Goal: Task Accomplishment & Management: Use online tool/utility

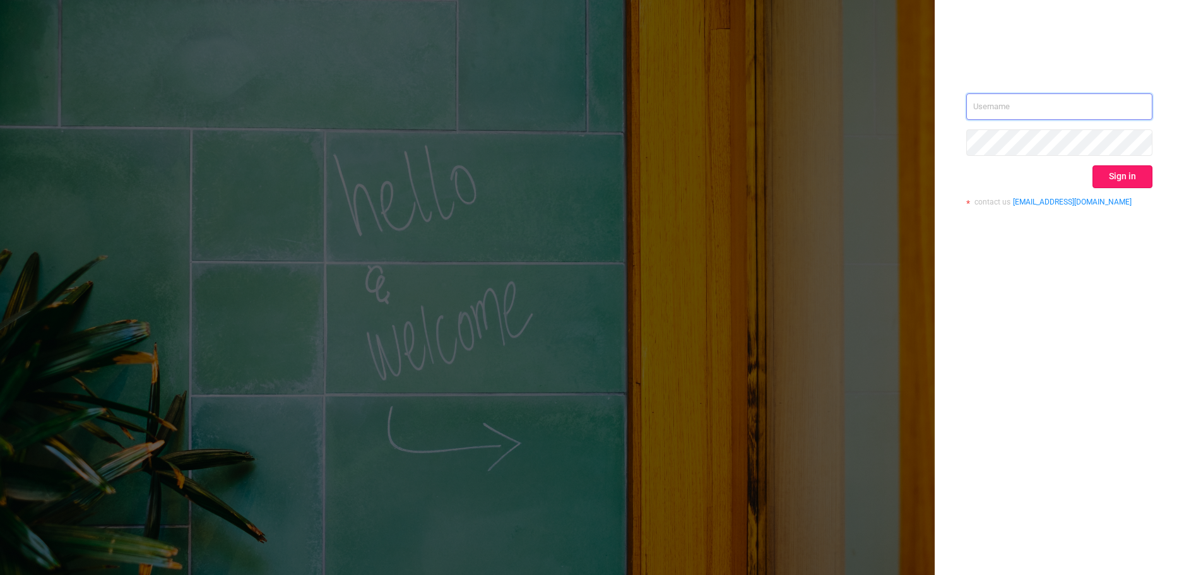
type input "[PERSON_NAME][EMAIL_ADDRESS][DOMAIN_NAME]"
click at [1134, 176] on button "Sign in" at bounding box center [1123, 176] width 60 height 23
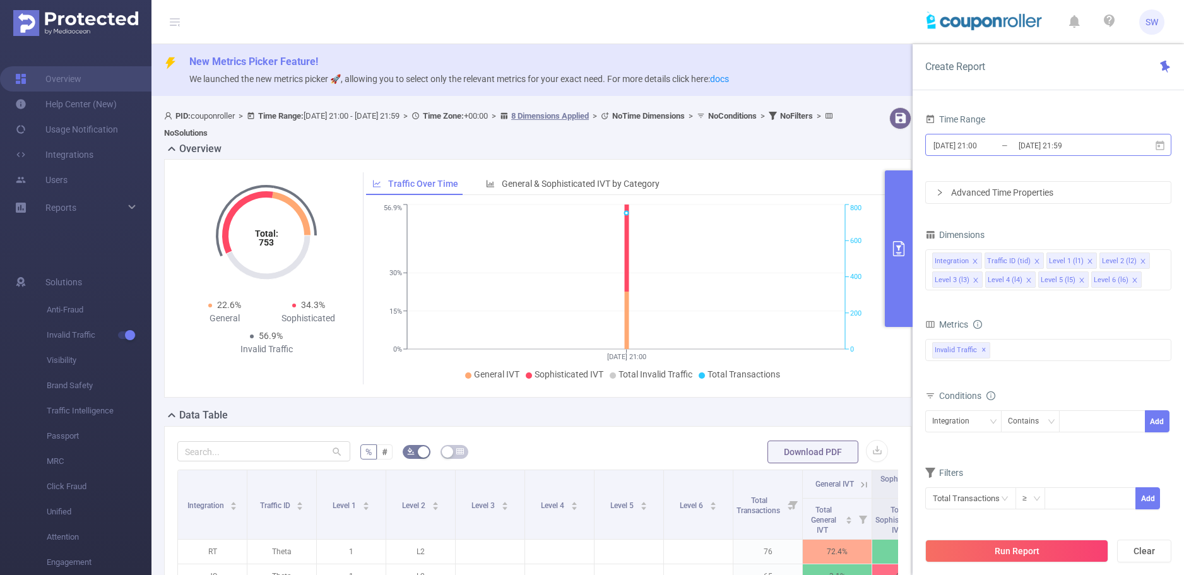
click at [1042, 150] on input "[DATE] 21:59" at bounding box center [1069, 145] width 102 height 17
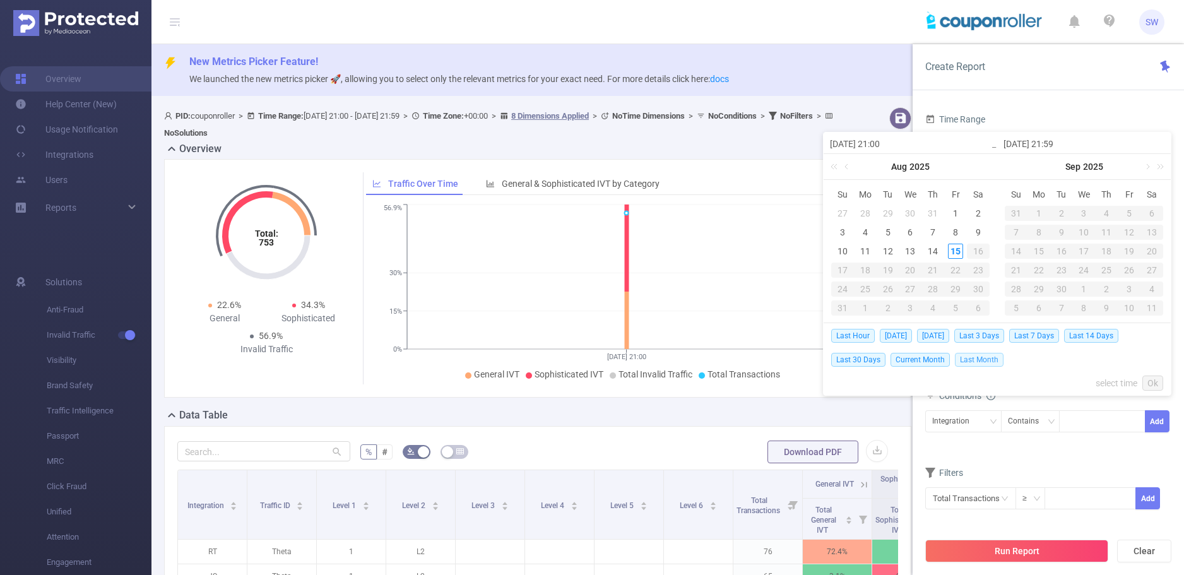
click at [985, 362] on span "Last Month" at bounding box center [979, 360] width 49 height 14
type input "[DATE] 00:00"
type input "[DATE] 23:59"
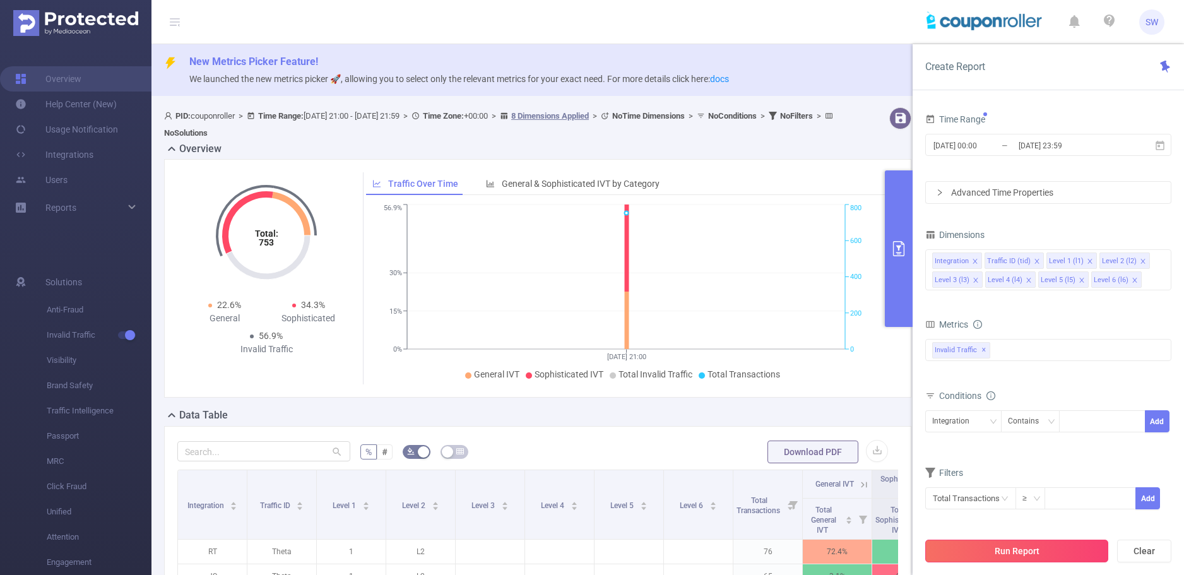
click at [1035, 552] on button "Run Report" at bounding box center [1017, 551] width 183 height 23
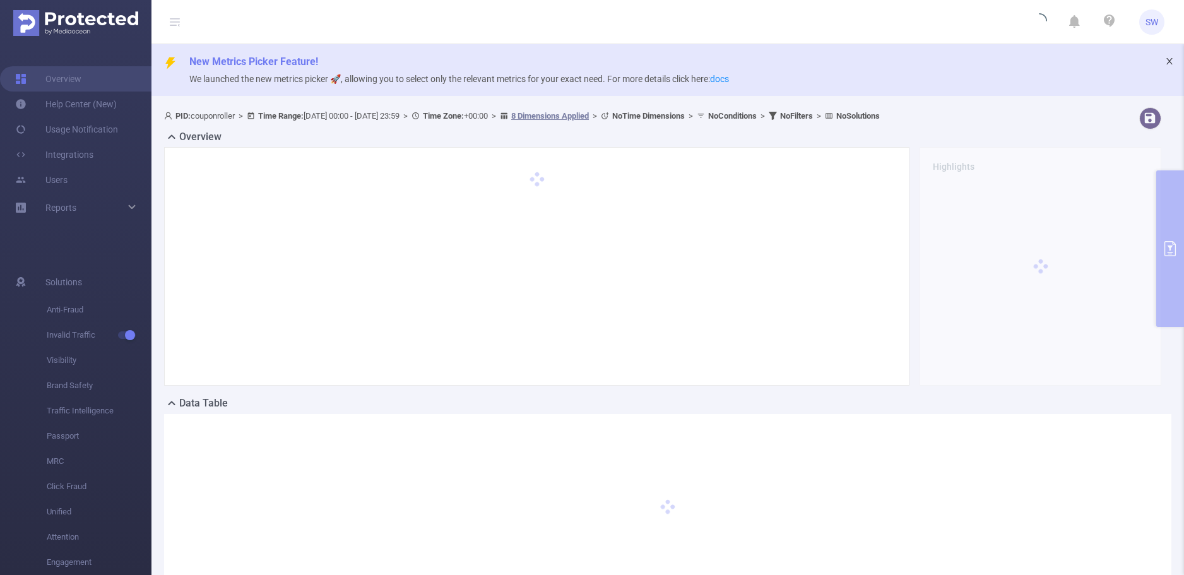
click at [1167, 61] on icon "icon: close" at bounding box center [1170, 61] width 6 height 6
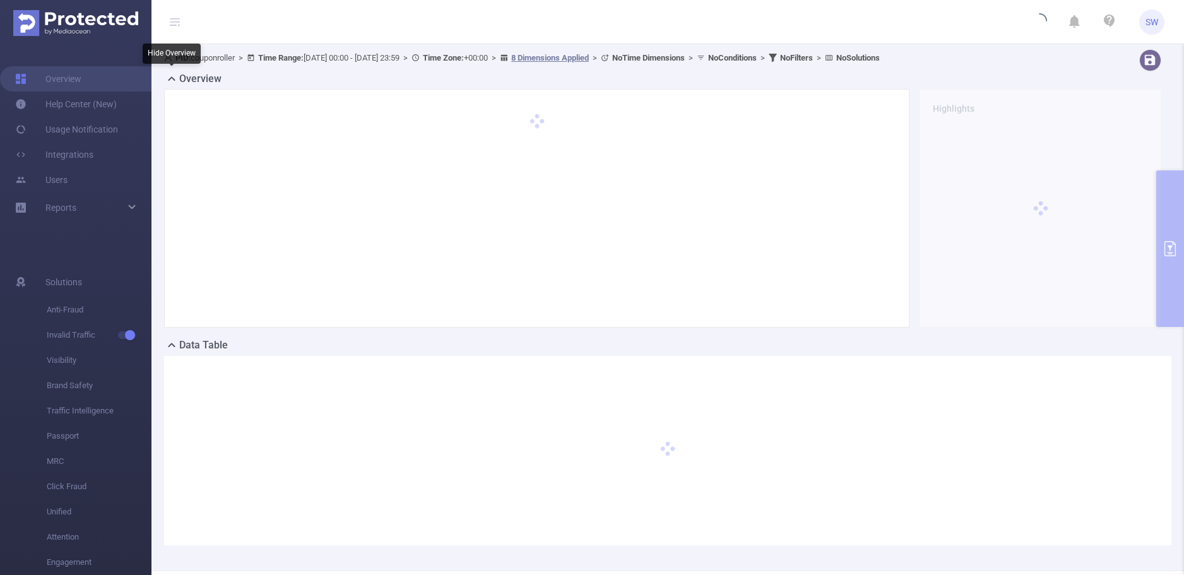
click at [176, 80] on icon at bounding box center [171, 78] width 15 height 15
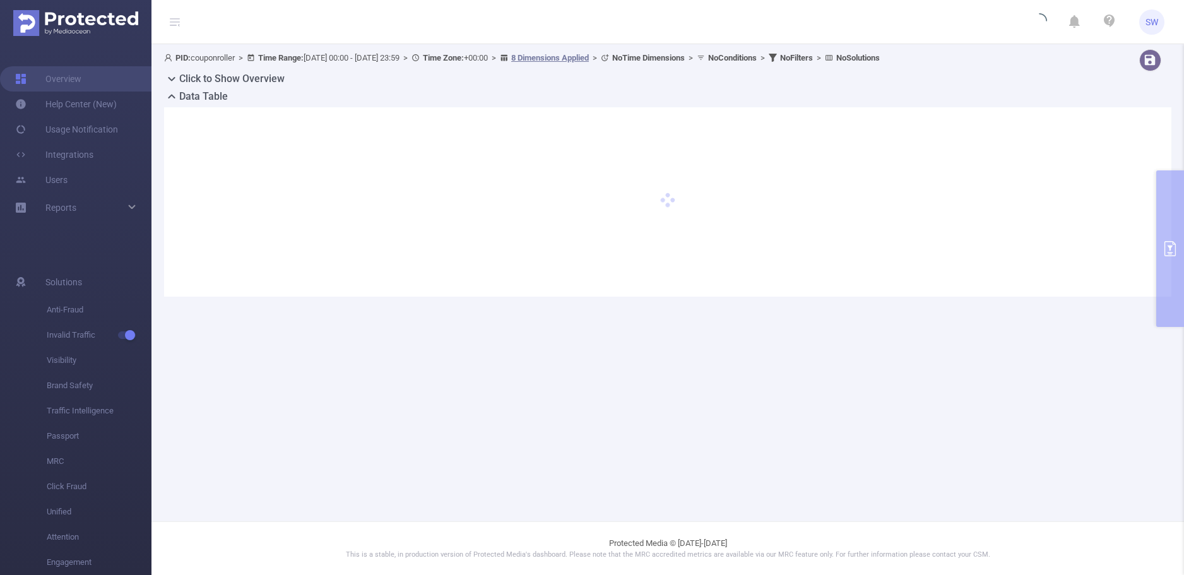
click at [813, 57] on b "No Filters" at bounding box center [796, 57] width 33 height 9
click at [1171, 250] on div at bounding box center [668, 201] width 1008 height 189
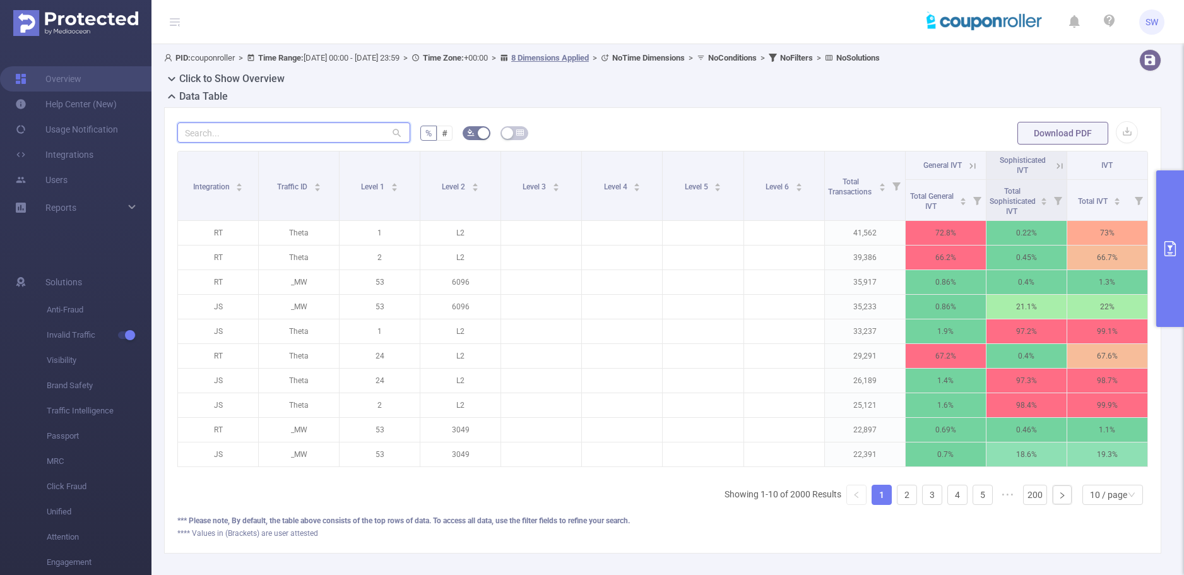
click at [285, 125] on input "text" at bounding box center [293, 132] width 233 height 20
paste input "25647"
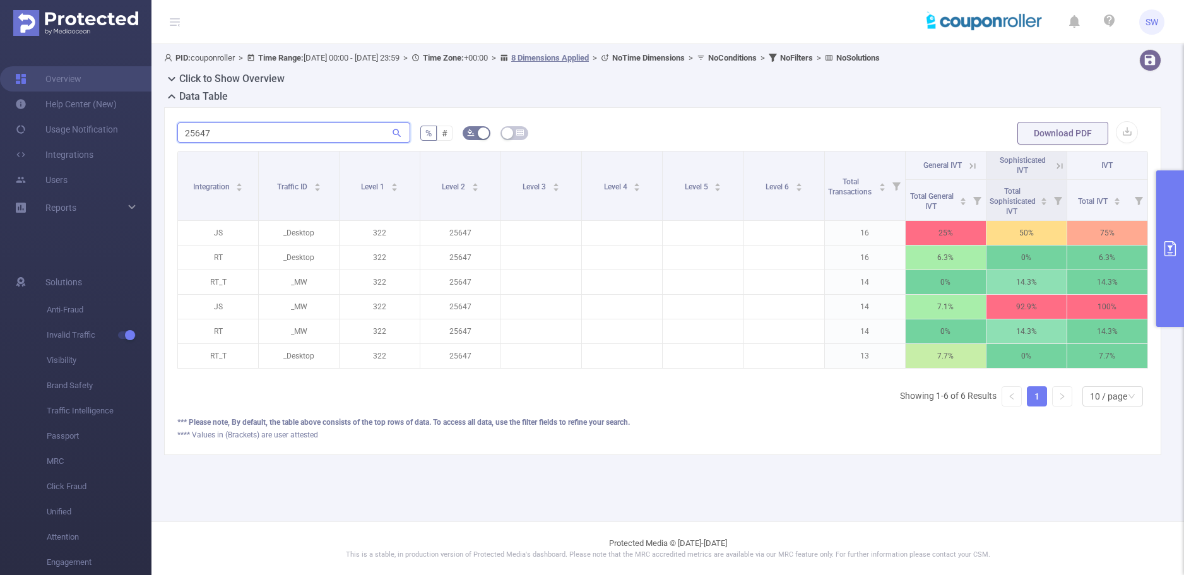
type input "25647"
click at [1171, 253] on icon "primary" at bounding box center [1170, 248] width 11 height 15
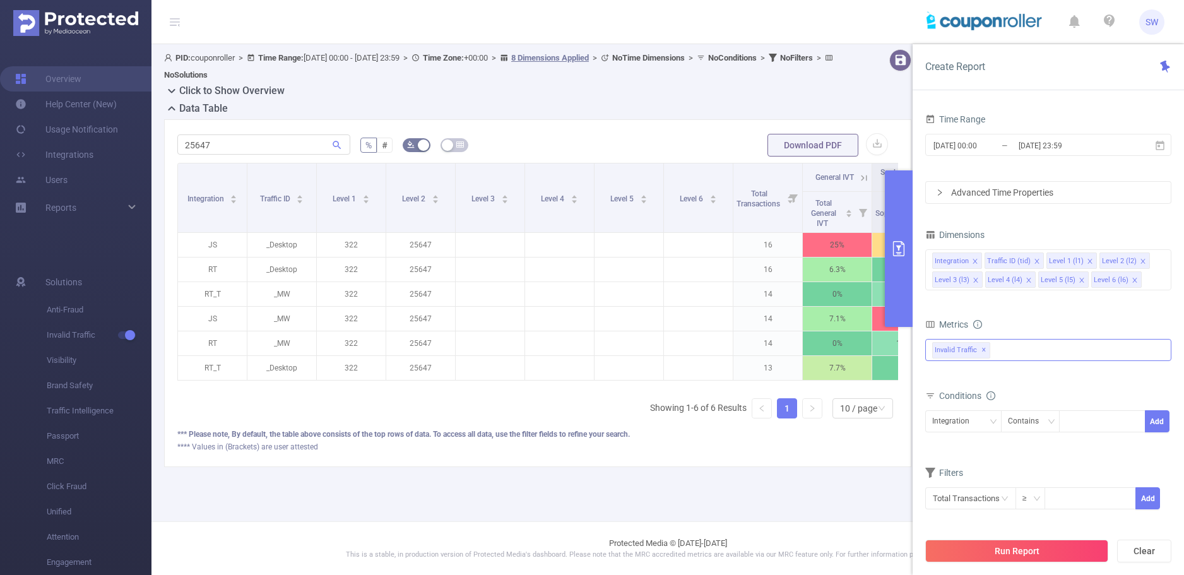
click at [1006, 355] on div "Invalid Traffic ✕" at bounding box center [1049, 350] width 246 height 22
click at [984, 354] on strong "Anti-Fraud" at bounding box center [979, 355] width 44 height 10
click at [1032, 314] on form "Dimensions Integration Traffic ID (tid) Level 1 (l1) Level 2 (l2) Level 3 (l3) …" at bounding box center [1049, 376] width 246 height 300
click at [1022, 549] on button "Run Report" at bounding box center [1017, 551] width 183 height 23
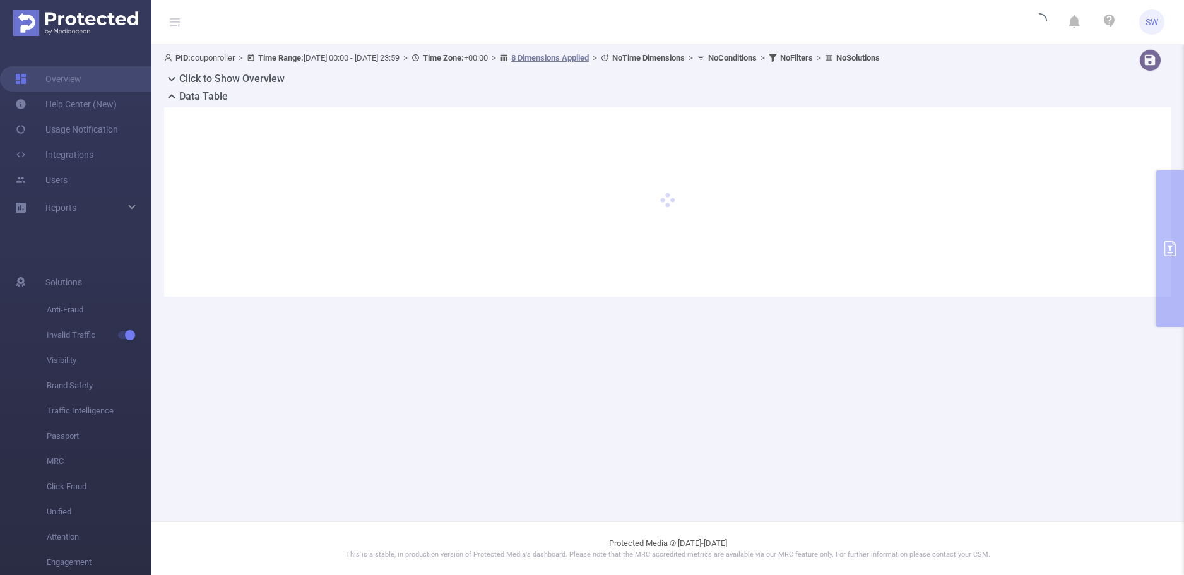
click at [1176, 219] on div "PID: couponroller > Time Range: [DATE] 00:00 - [DATE] 23:59 > Time Zone: +00:00…" at bounding box center [668, 183] width 1033 height 278
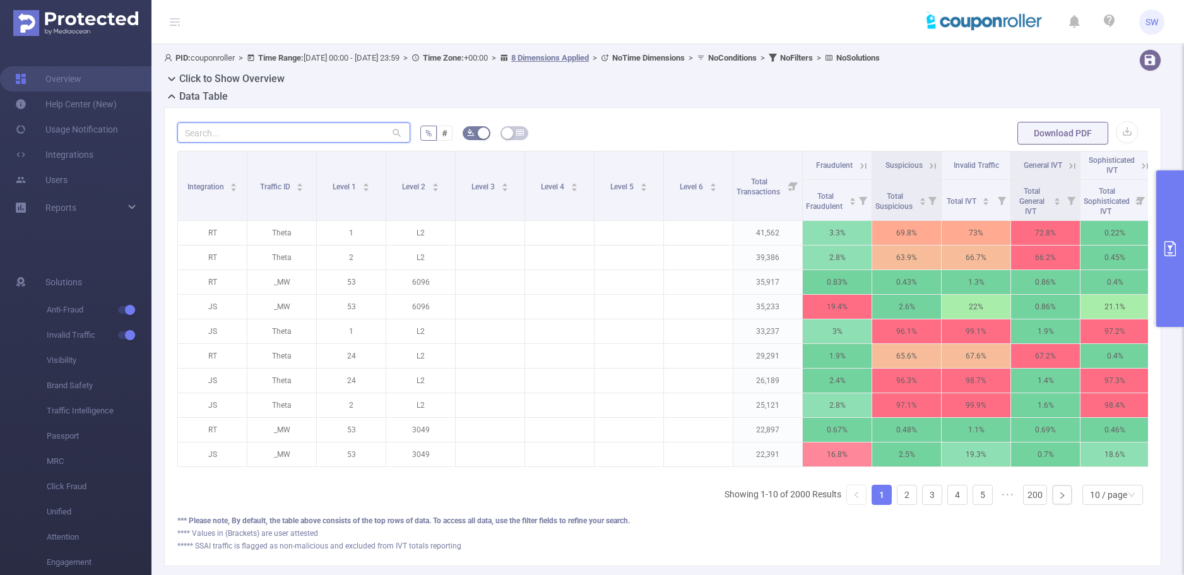
click at [293, 139] on input "text" at bounding box center [293, 132] width 233 height 20
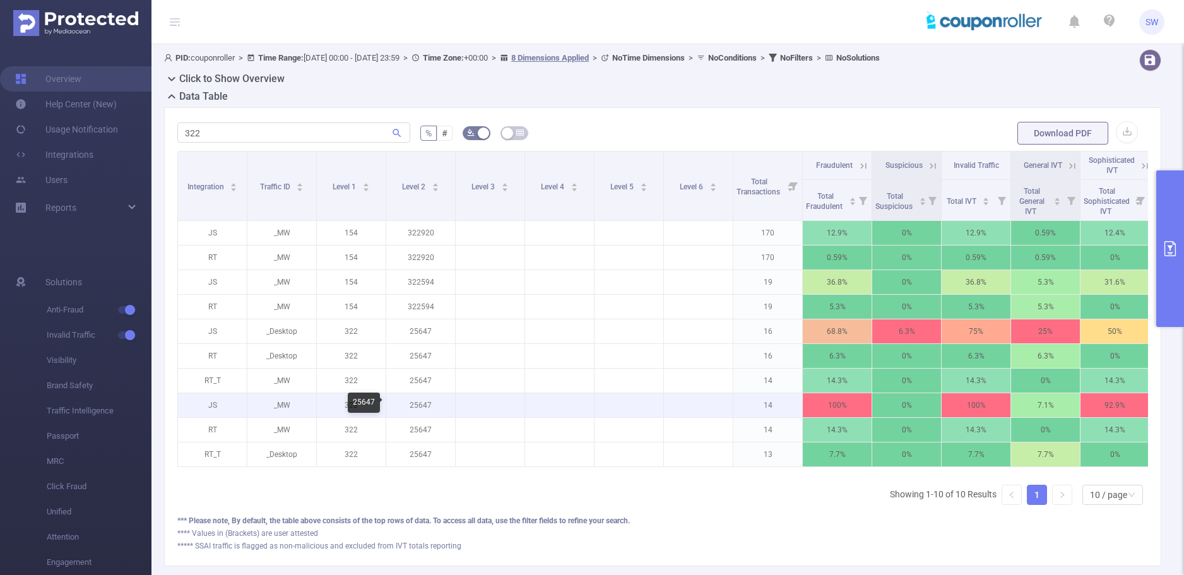
click at [426, 409] on p "25647" at bounding box center [420, 405] width 69 height 24
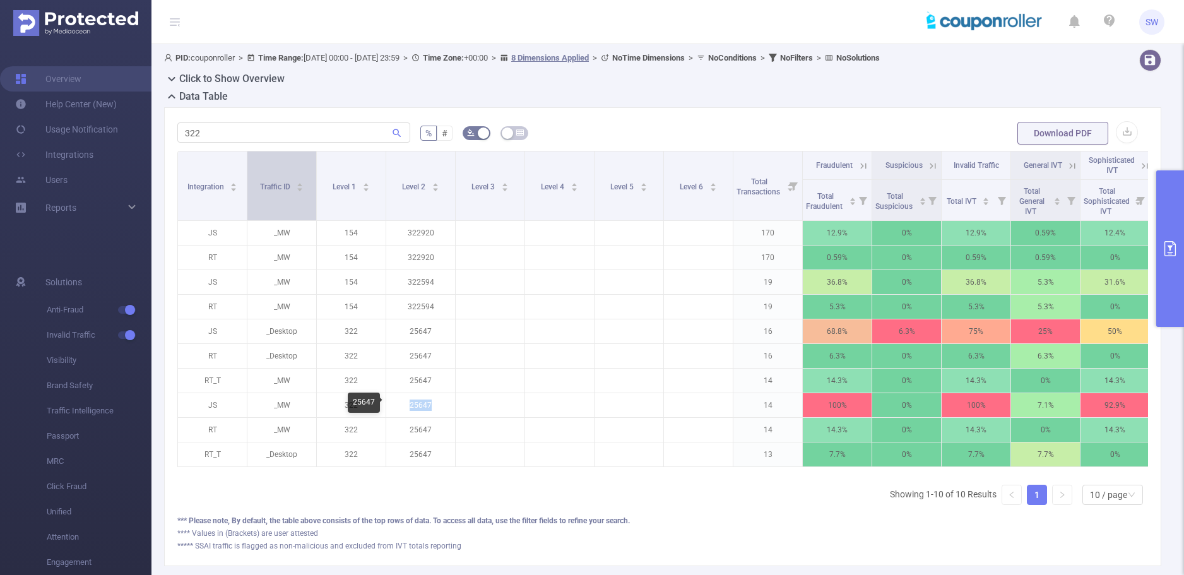
copy p "25647"
click at [268, 133] on input "322" at bounding box center [293, 132] width 233 height 20
paste input "25647"
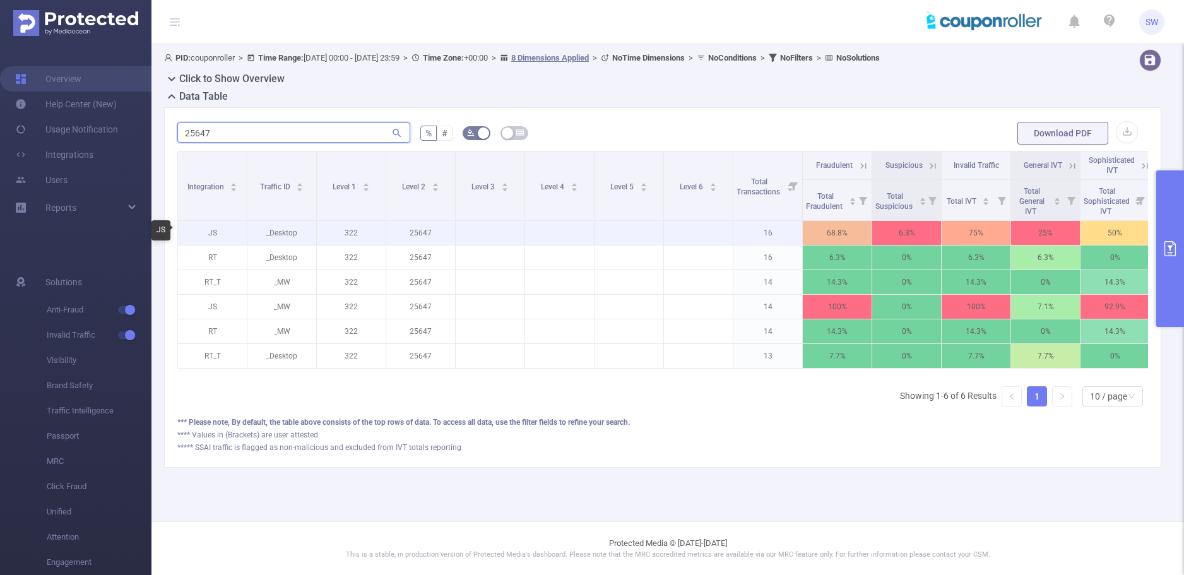
type input "25647"
click at [211, 232] on p "JS" at bounding box center [212, 233] width 69 height 24
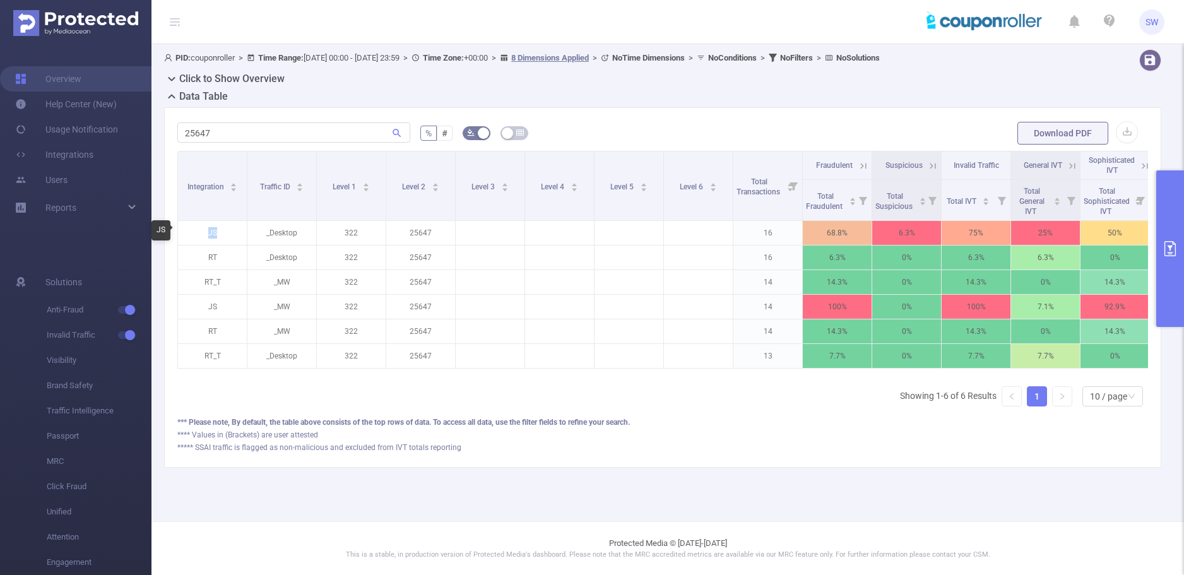
copy p "JS"
click at [599, 489] on div "PID: couponroller > Time Range: [DATE] 00:00 - [DATE] 23:59 > Time Zone: +00:00…" at bounding box center [668, 268] width 1033 height 449
click at [169, 78] on icon at bounding box center [171, 79] width 7 height 4
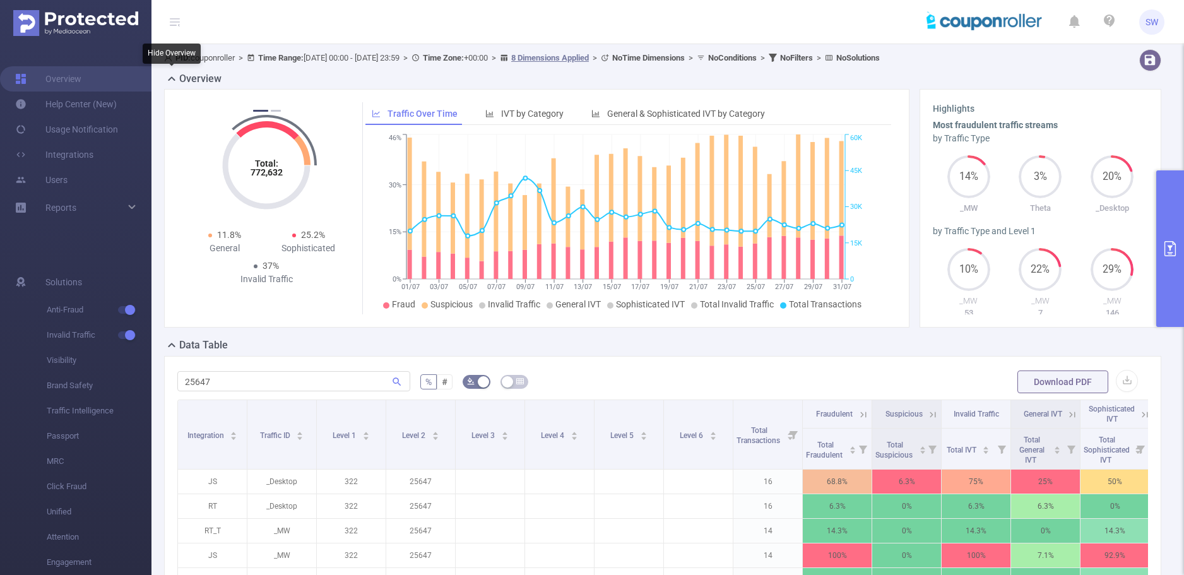
click at [169, 78] on icon at bounding box center [171, 78] width 15 height 15
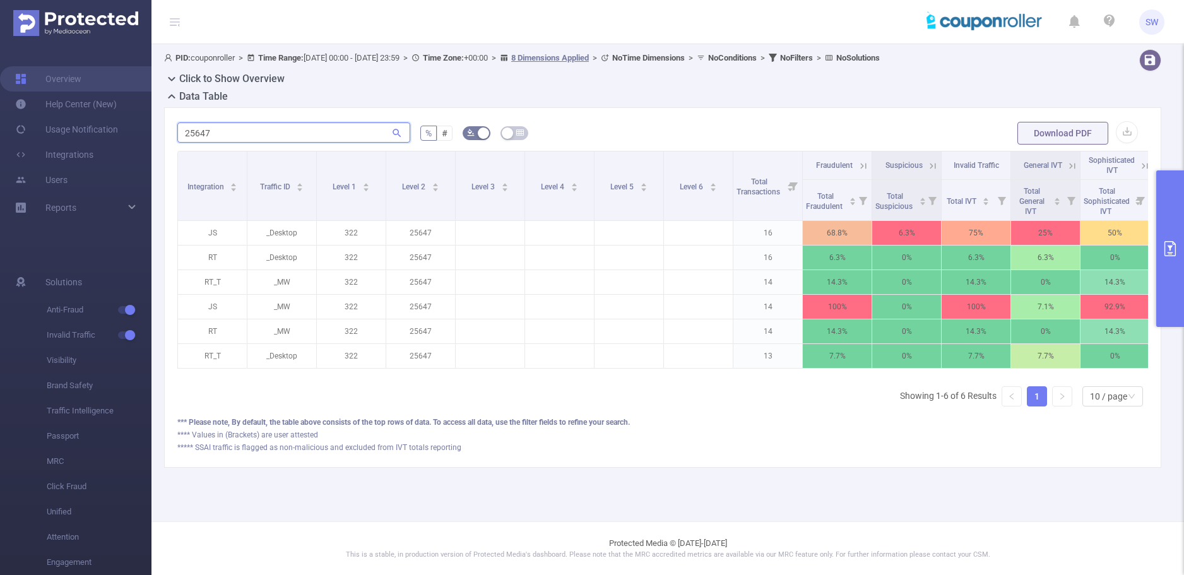
drag, startPoint x: 221, startPoint y: 137, endPoint x: 166, endPoint y: 136, distance: 54.9
click at [166, 136] on div "25647 % # Download PDF Integration Traffic ID Level 1 Level 2 Level 3 Level 4 L…" at bounding box center [663, 287] width 998 height 361
click at [1172, 220] on button "primary" at bounding box center [1171, 248] width 28 height 157
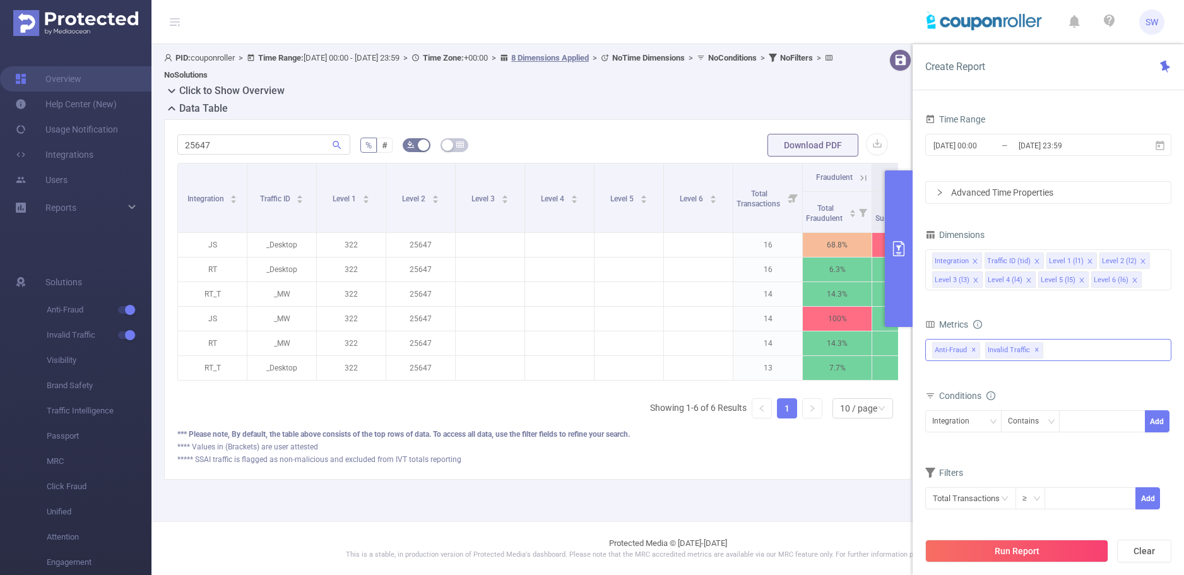
click at [1073, 351] on div "Anti-Fraud Invalid Traffic Anti-Fraud ✕ Invalid Traffic ✕" at bounding box center [1049, 350] width 246 height 22
click at [1071, 310] on form "Dimensions Integration Traffic ID (tid) Level 1 (l1) Level 2 (l2) Level 3 (l3) …" at bounding box center [1049, 376] width 246 height 300
click at [1061, 349] on div "Anti-Fraud Invalid Traffic Anti-Fraud ✕ Invalid Traffic ✕" at bounding box center [1049, 350] width 246 height 22
click at [930, 382] on span at bounding box center [933, 378] width 15 height 15
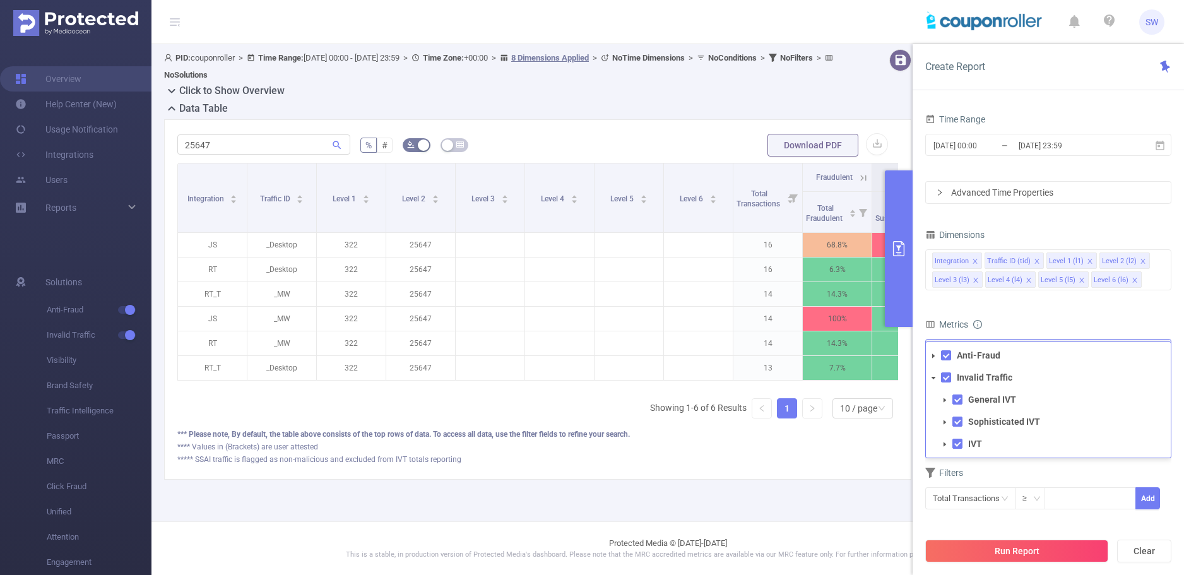
click at [931, 357] on icon "icon: caret-down" at bounding box center [934, 356] width 6 height 6
click at [934, 377] on icon "icon: caret-down" at bounding box center [934, 378] width 4 height 3
click at [1083, 319] on div "Metrics" at bounding box center [1049, 326] width 246 height 21
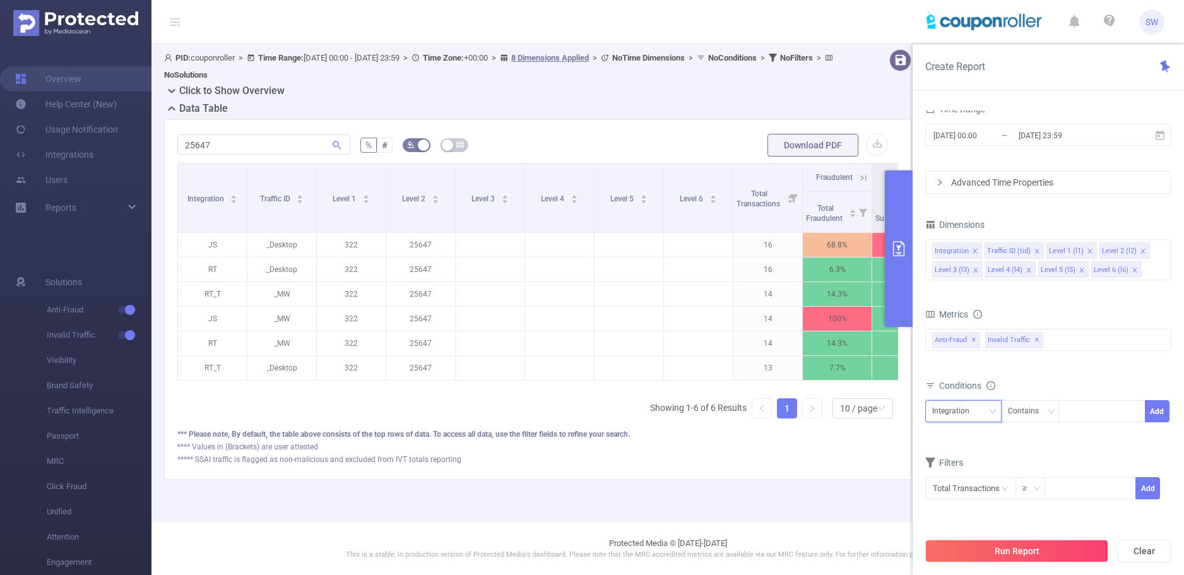
click at [975, 414] on div "Integration" at bounding box center [956, 411] width 46 height 21
click at [966, 303] on li "Level 2 (l2)" at bounding box center [964, 307] width 76 height 20
click at [1089, 414] on div at bounding box center [1102, 411] width 73 height 21
paste input "25647"
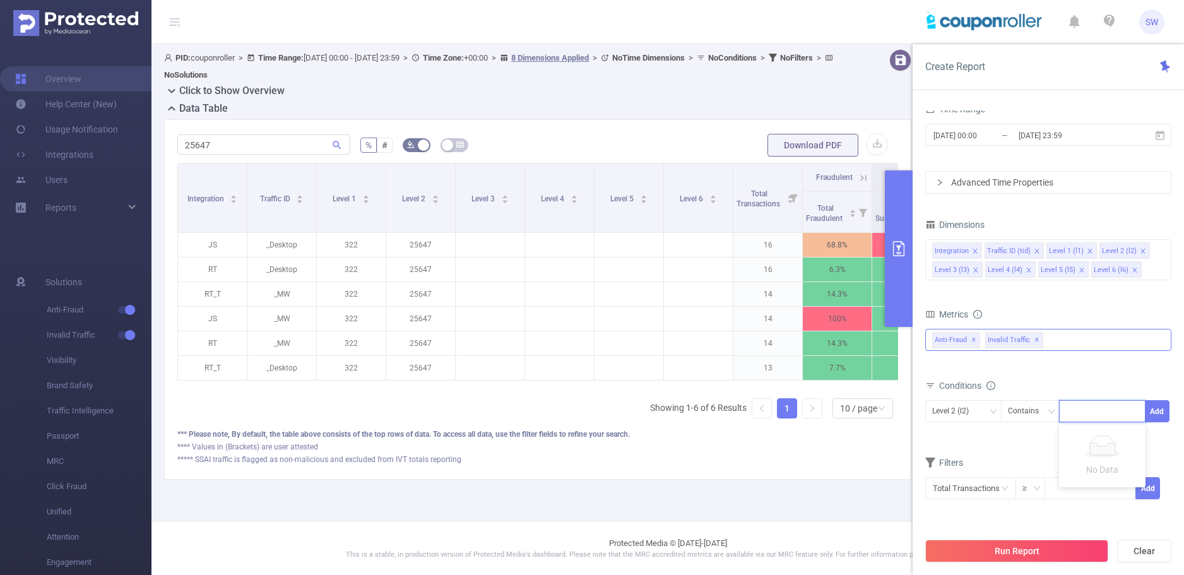
type input "25647"
click at [1089, 441] on li "25647" at bounding box center [1102, 437] width 86 height 20
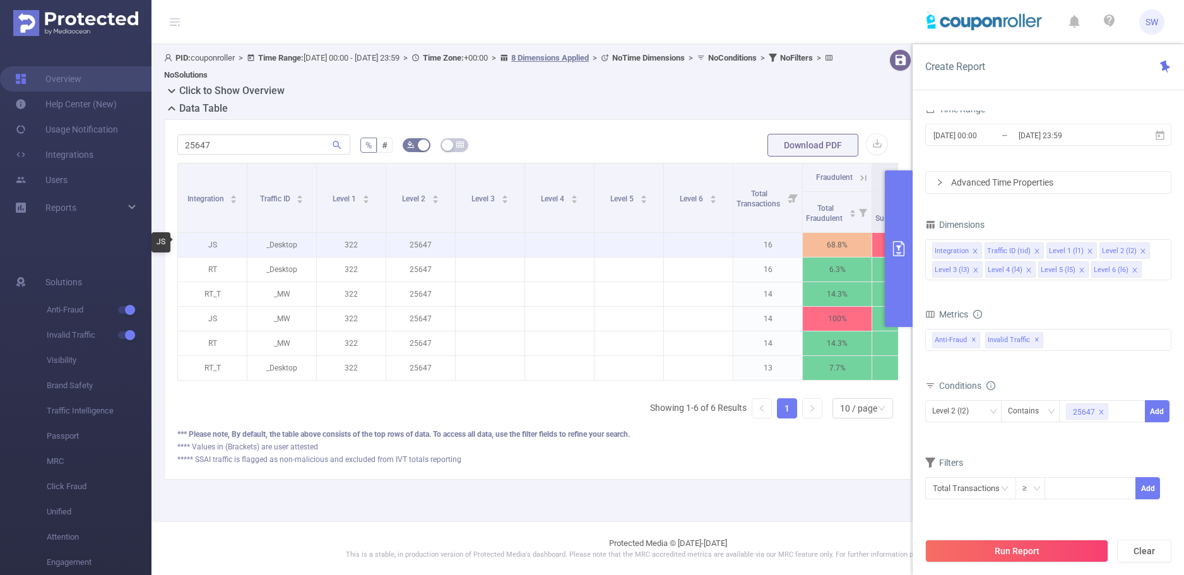
click at [212, 244] on p "JS" at bounding box center [212, 245] width 69 height 24
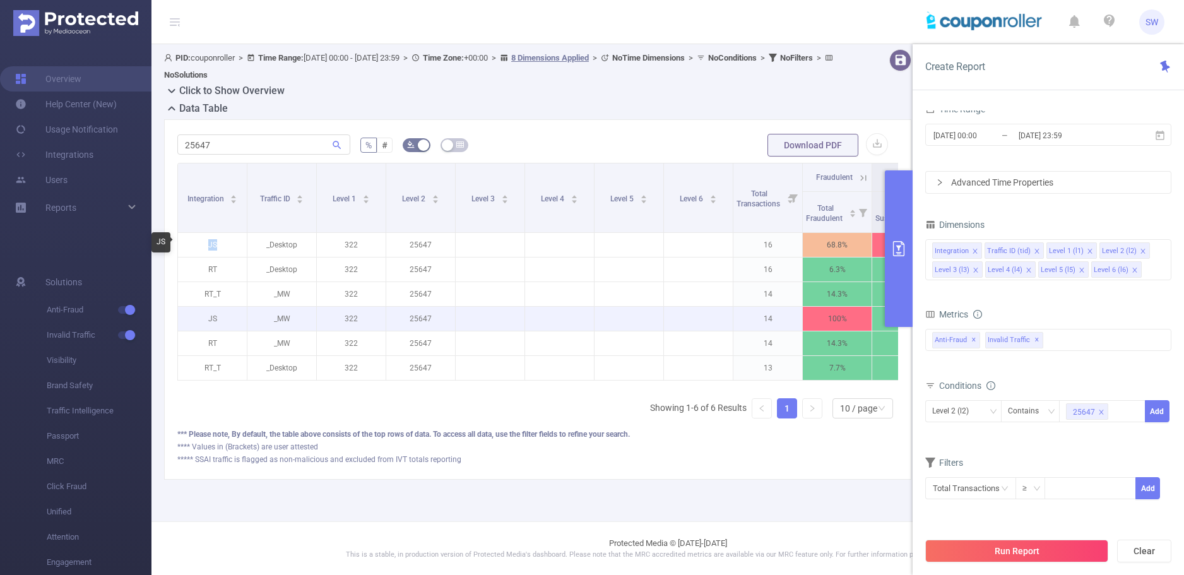
copy p "JS"
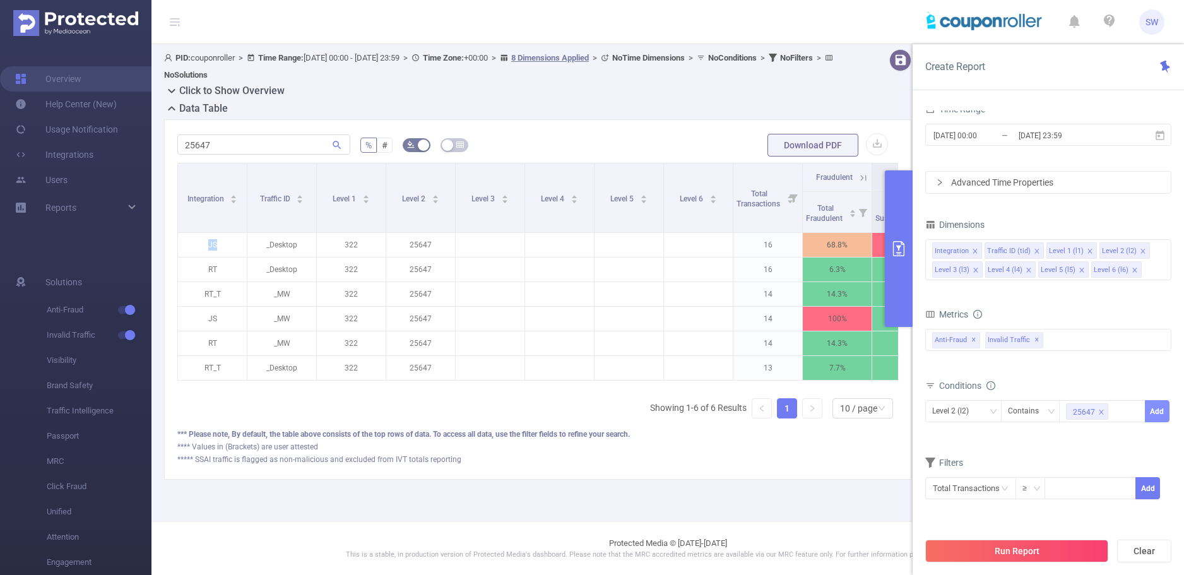
click at [1155, 412] on button "Add" at bounding box center [1157, 411] width 25 height 22
click at [1075, 415] on div at bounding box center [1102, 411] width 73 height 21
paste input "JS"
type input "JS"
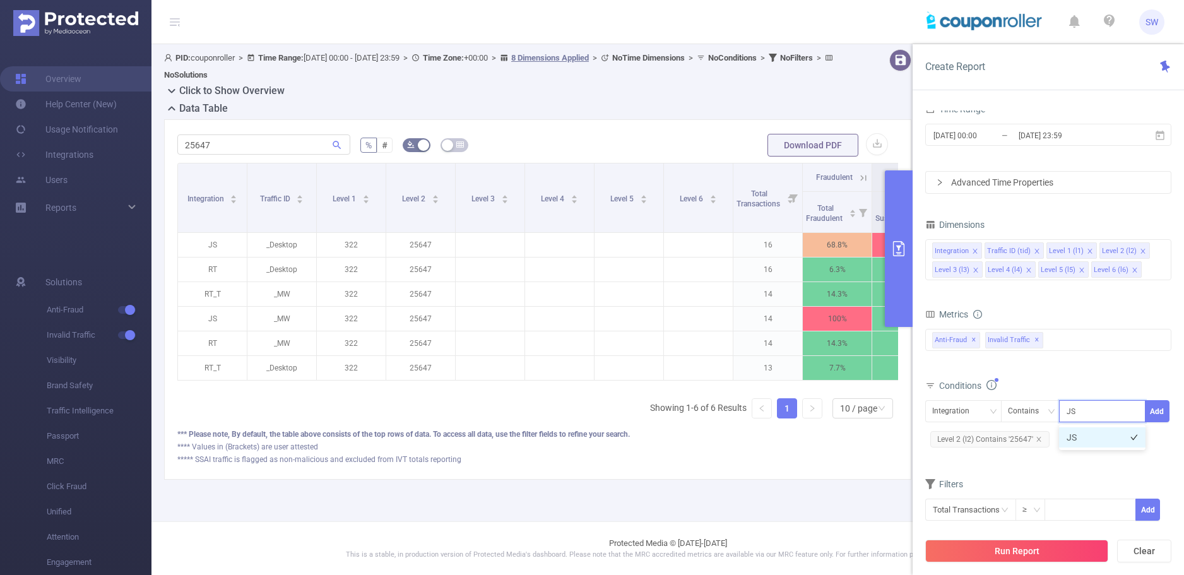
click at [1104, 443] on li "JS" at bounding box center [1102, 437] width 86 height 20
click at [1062, 555] on button "Run Report" at bounding box center [1017, 551] width 183 height 23
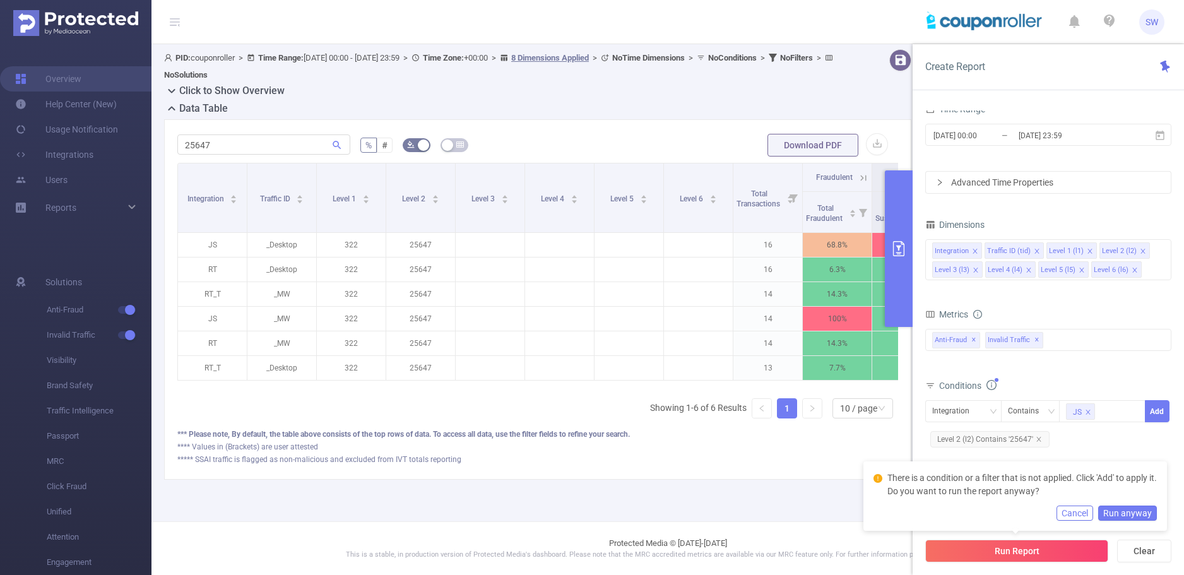
click at [1094, 361] on div "bp_total bp_adult bp_arms bp_crime bp_death_injury_military bp_piracy bp_hate_a…" at bounding box center [1049, 347] width 246 height 37
click at [1159, 406] on button "Add" at bounding box center [1157, 411] width 25 height 22
click at [1077, 513] on button "Cancel" at bounding box center [1075, 513] width 37 height 15
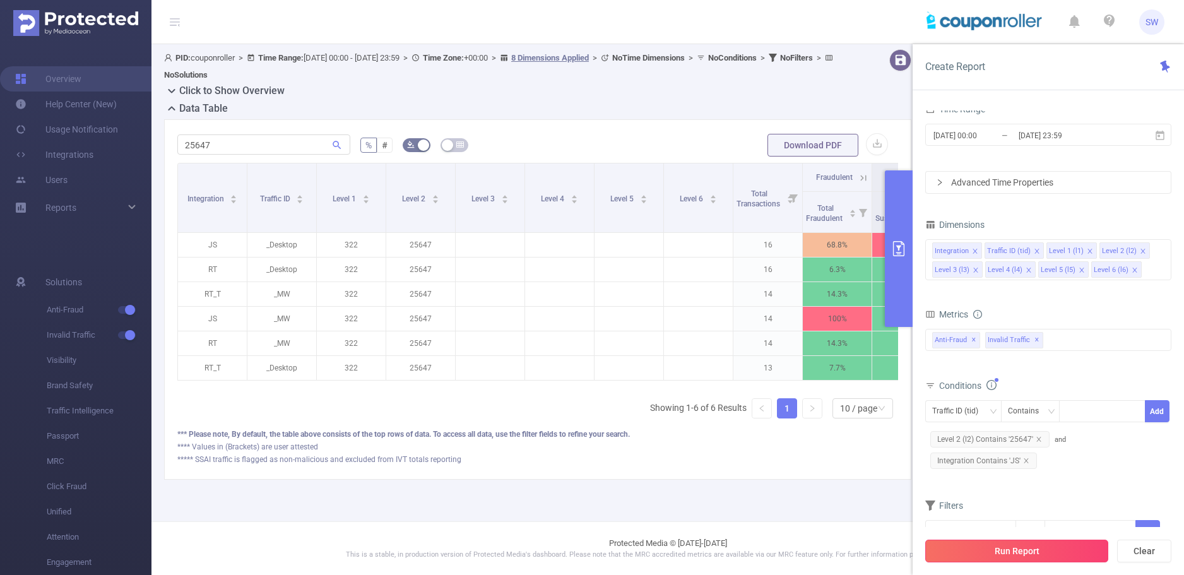
click at [1058, 552] on button "Run Report" at bounding box center [1017, 551] width 183 height 23
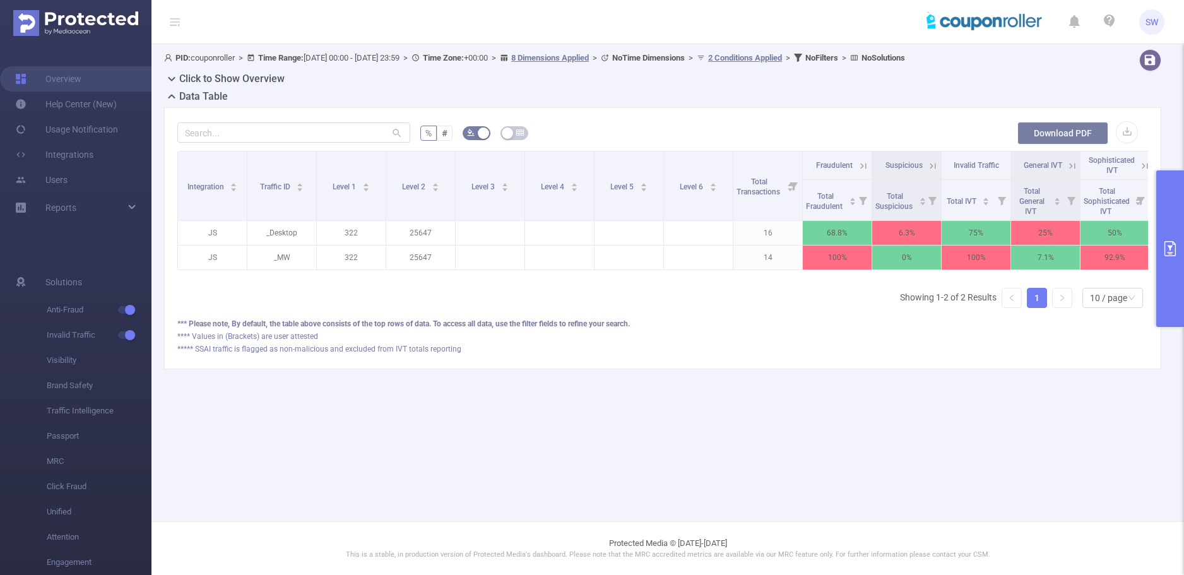
click at [1047, 129] on button "Download PDF" at bounding box center [1063, 133] width 91 height 23
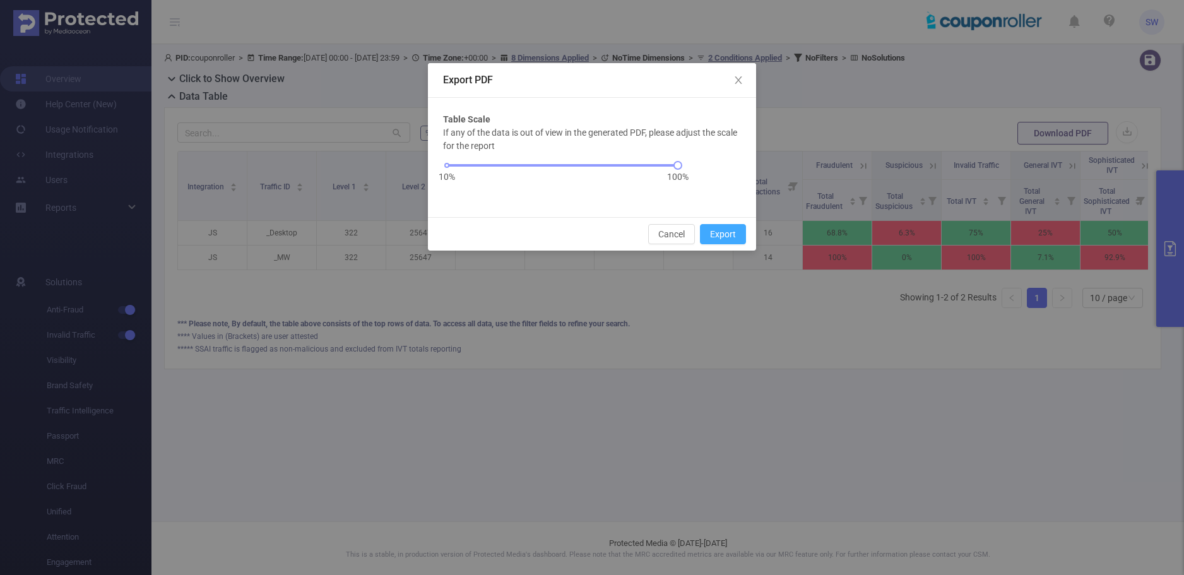
drag, startPoint x: 708, startPoint y: 237, endPoint x: 604, endPoint y: 284, distance: 113.6
click at [708, 237] on button "Export" at bounding box center [723, 234] width 46 height 20
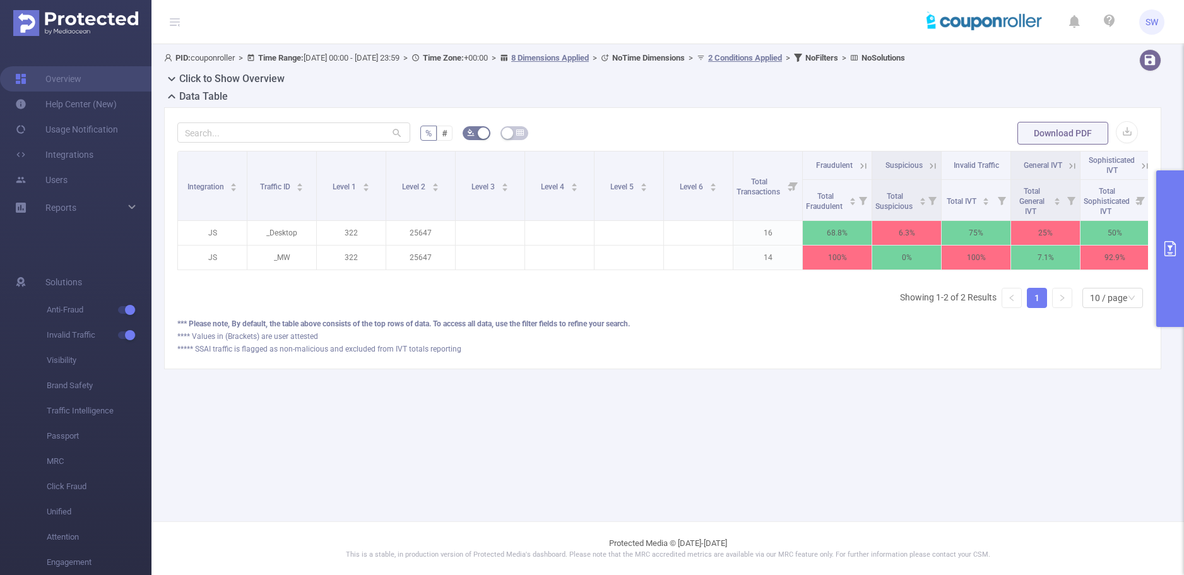
click at [763, 438] on main "PID: couponroller > Time Range: [DATE] 00:00 - [DATE] 23:59 > Time Zone: +00:00…" at bounding box center [668, 261] width 1033 height 522
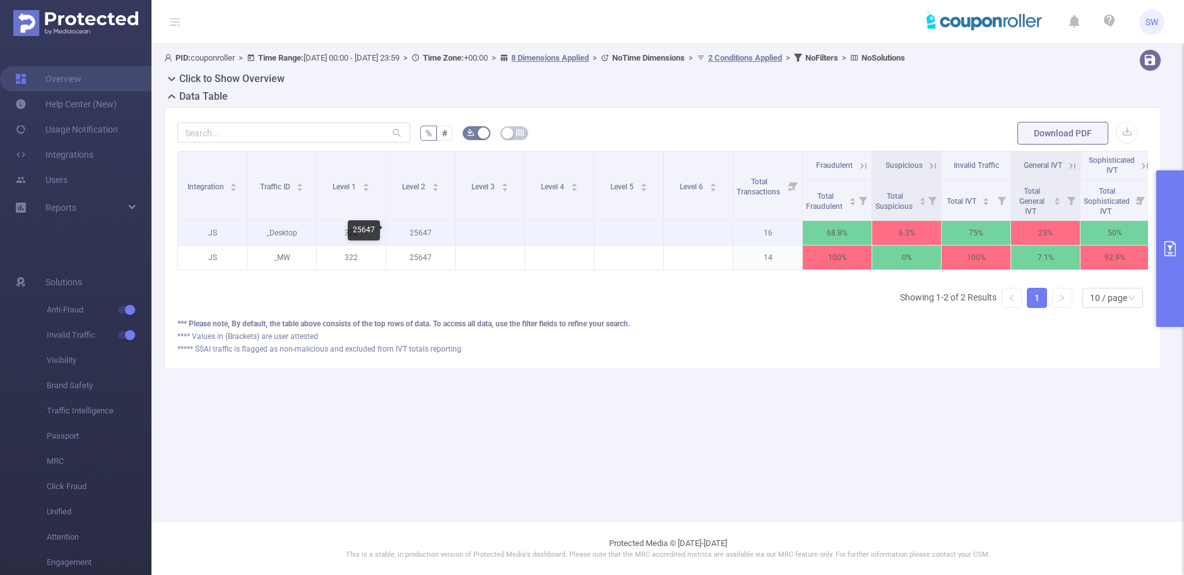
click at [419, 231] on p "25647" at bounding box center [420, 233] width 69 height 24
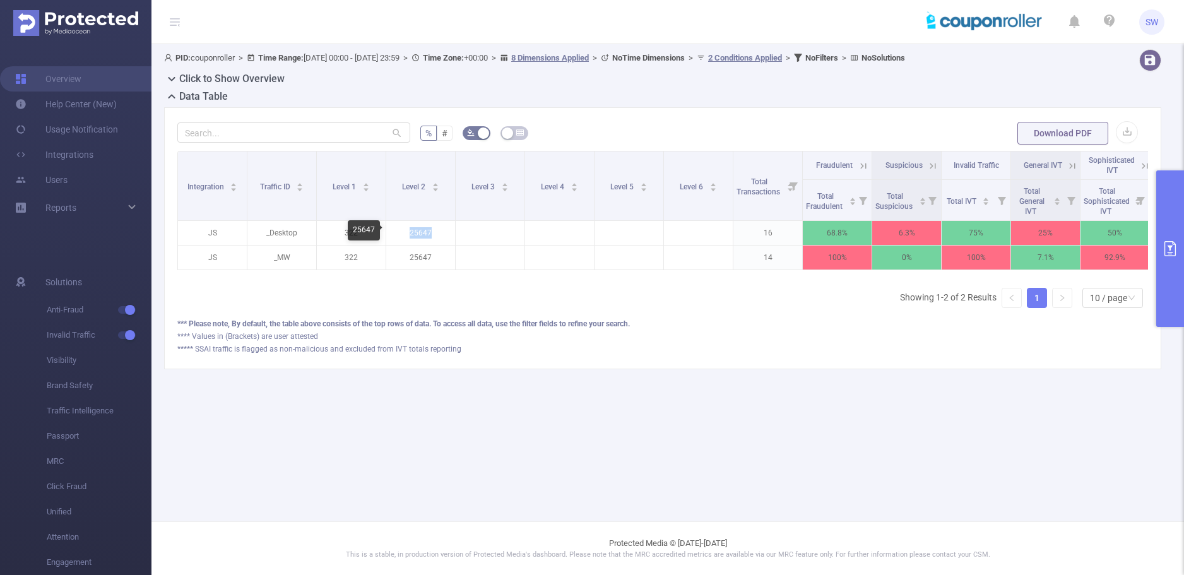
copy p "25647"
click at [1168, 251] on icon "primary" at bounding box center [1170, 248] width 15 height 15
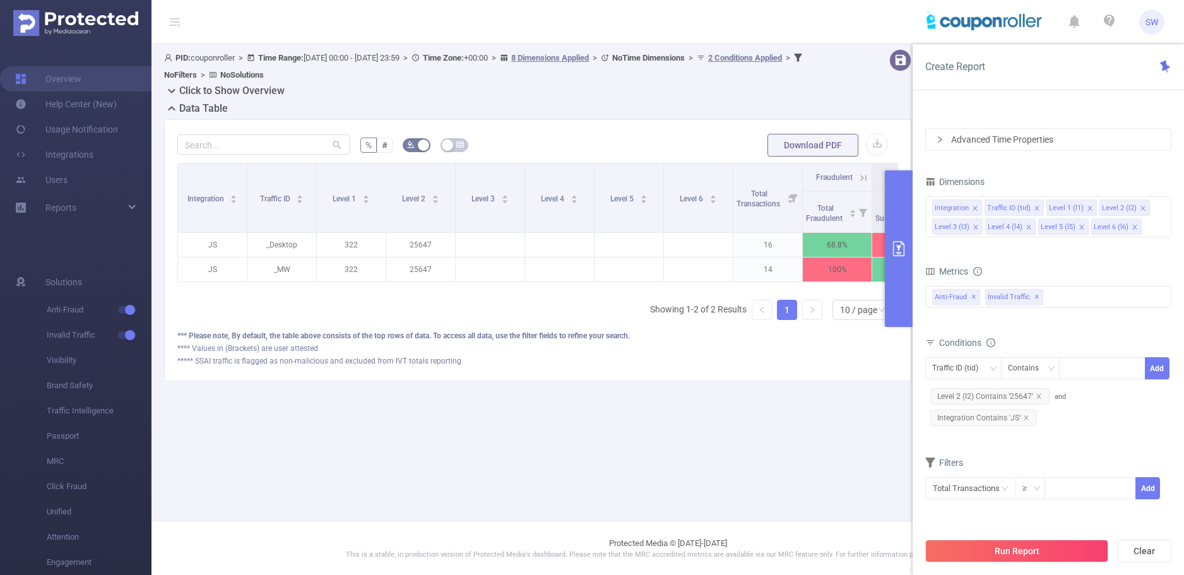
click at [1018, 391] on span "Level 2 (l2) Contains '25647'" at bounding box center [990, 396] width 119 height 16
click at [1036, 397] on icon "icon: close" at bounding box center [1039, 396] width 6 height 6
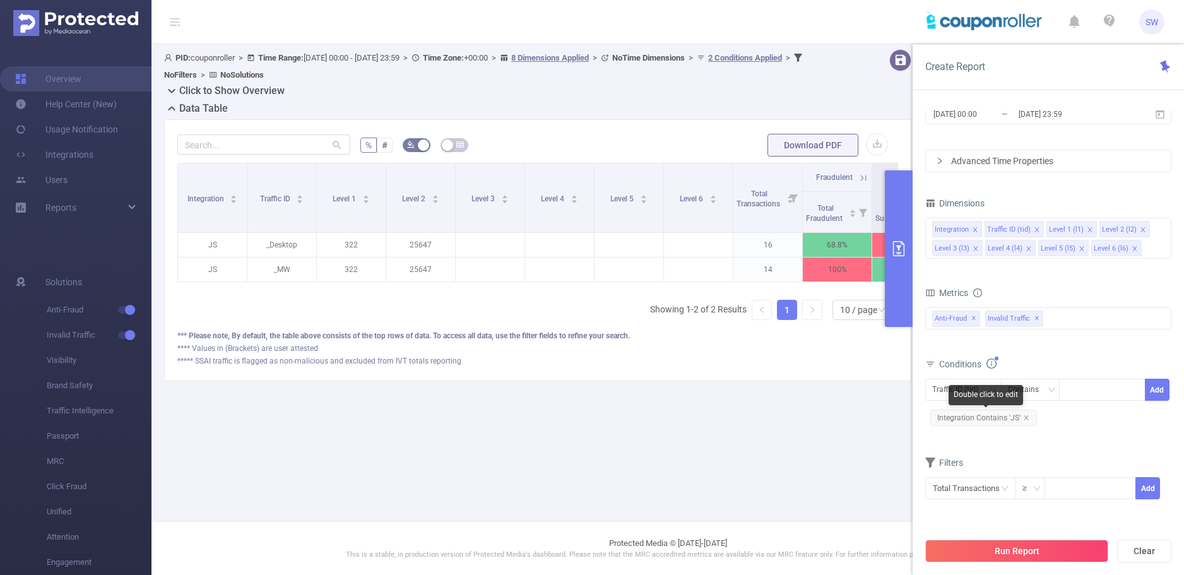
click at [972, 391] on div "Double click to edit" at bounding box center [986, 395] width 75 height 20
click at [967, 389] on div "Traffic ID (tid)" at bounding box center [960, 389] width 55 height 21
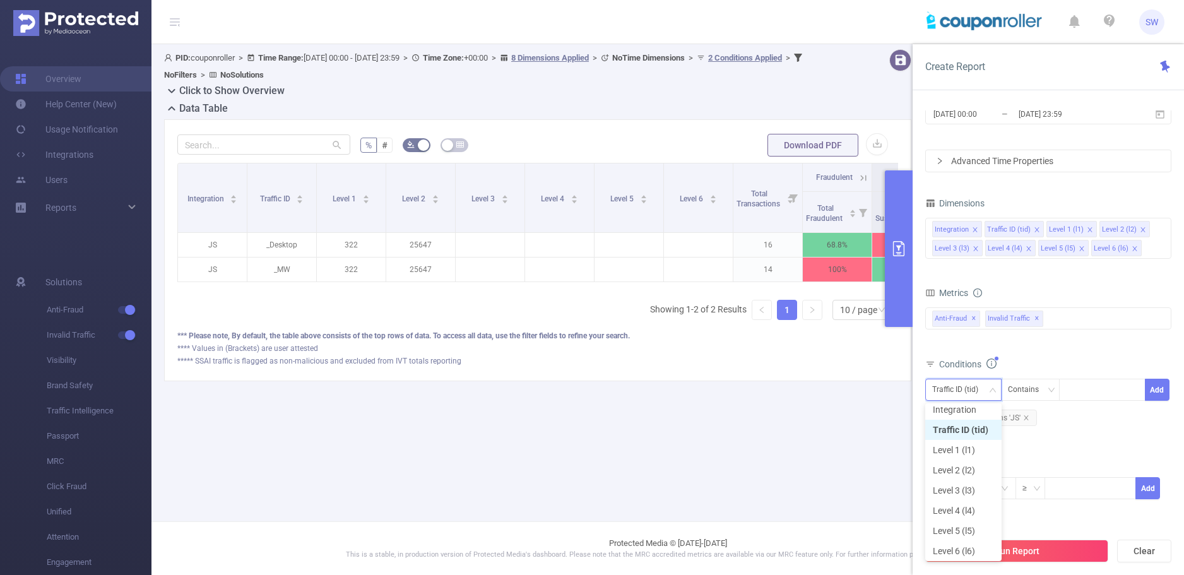
scroll to position [3, 0]
click at [972, 475] on li "Level 2 (l2)" at bounding box center [964, 474] width 76 height 20
click at [1110, 393] on div at bounding box center [1102, 389] width 73 height 21
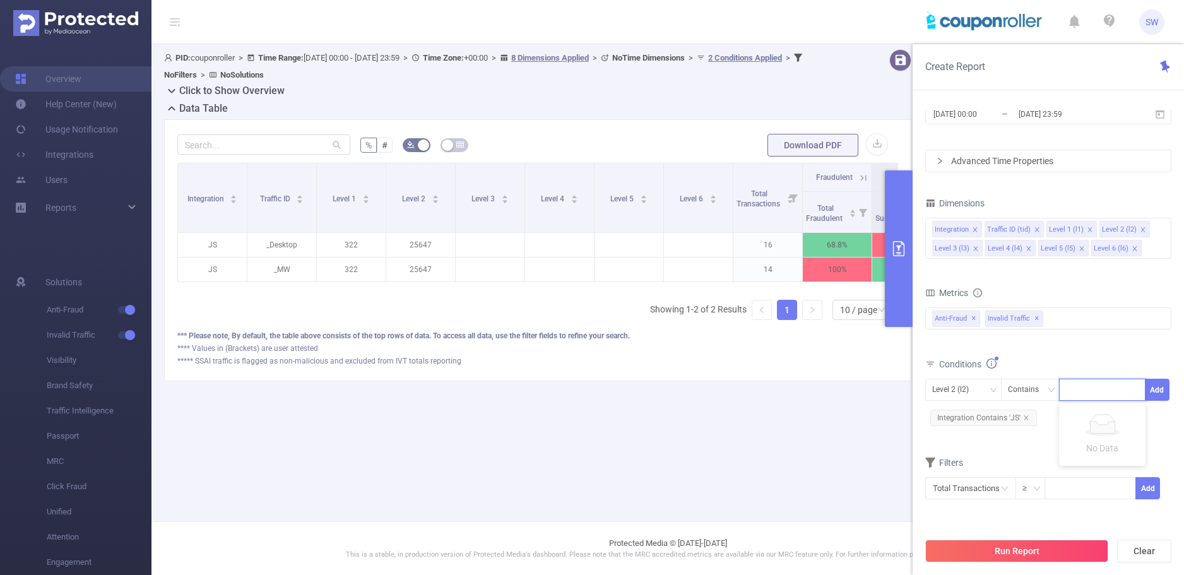
paste input "robust-blue-snai"
type input "robust-blue-snai"
click at [1112, 419] on li "robust-blue-snai" at bounding box center [1105, 416] width 92 height 20
click at [1161, 391] on button "Add" at bounding box center [1157, 390] width 25 height 22
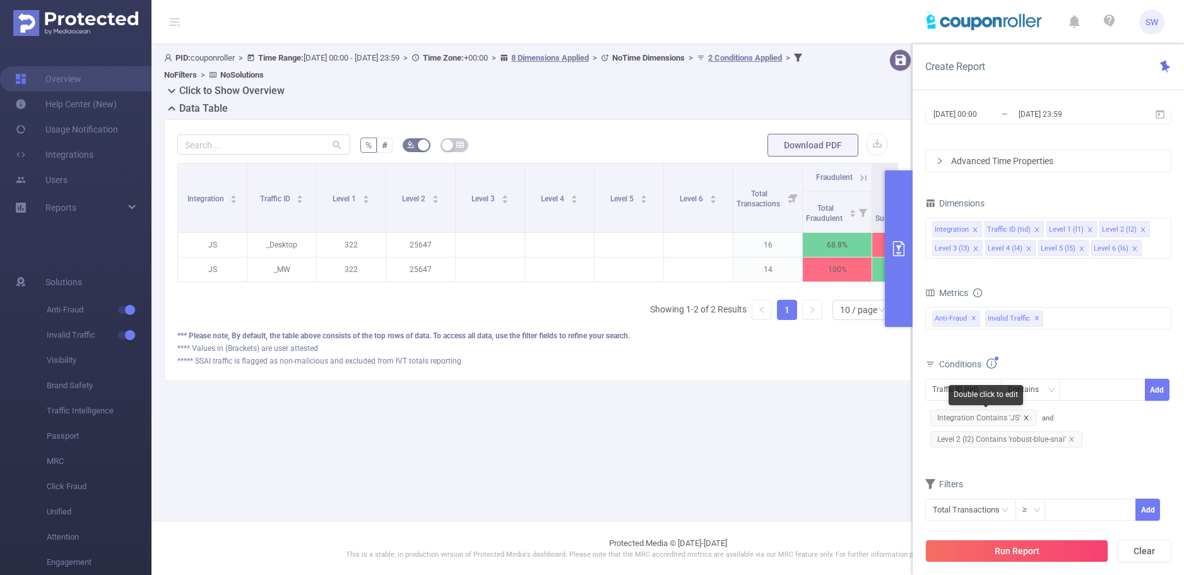
click at [1024, 417] on icon "icon: close" at bounding box center [1026, 418] width 6 height 6
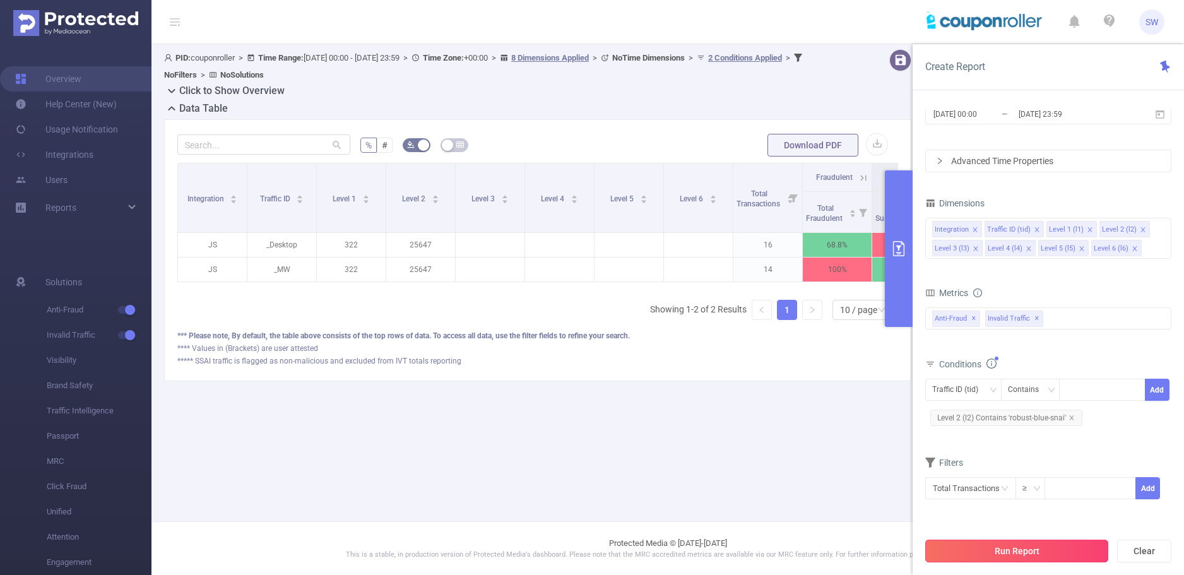
click at [1039, 551] on button "Run Report" at bounding box center [1017, 551] width 183 height 23
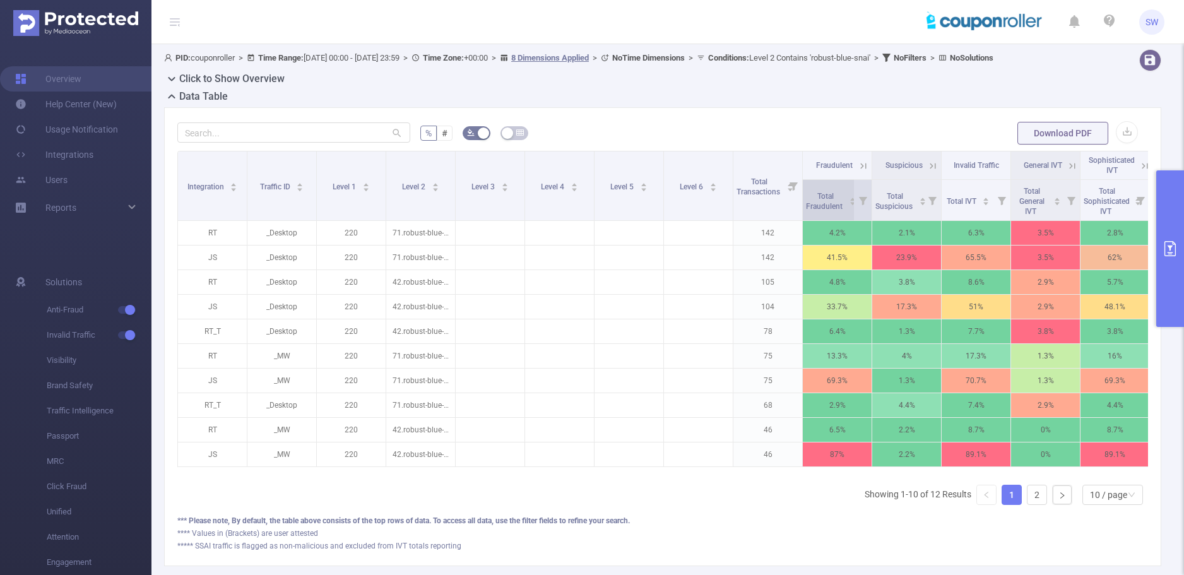
click at [834, 207] on span "Total Fraudulent" at bounding box center [825, 200] width 39 height 23
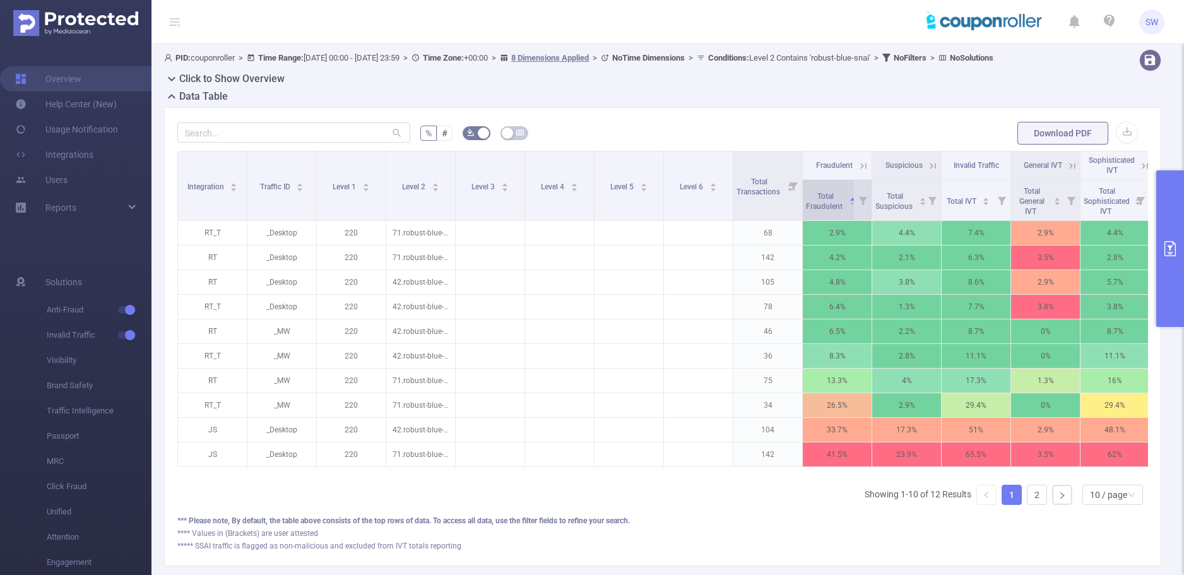
click at [834, 207] on span "Total Fraudulent" at bounding box center [825, 200] width 39 height 23
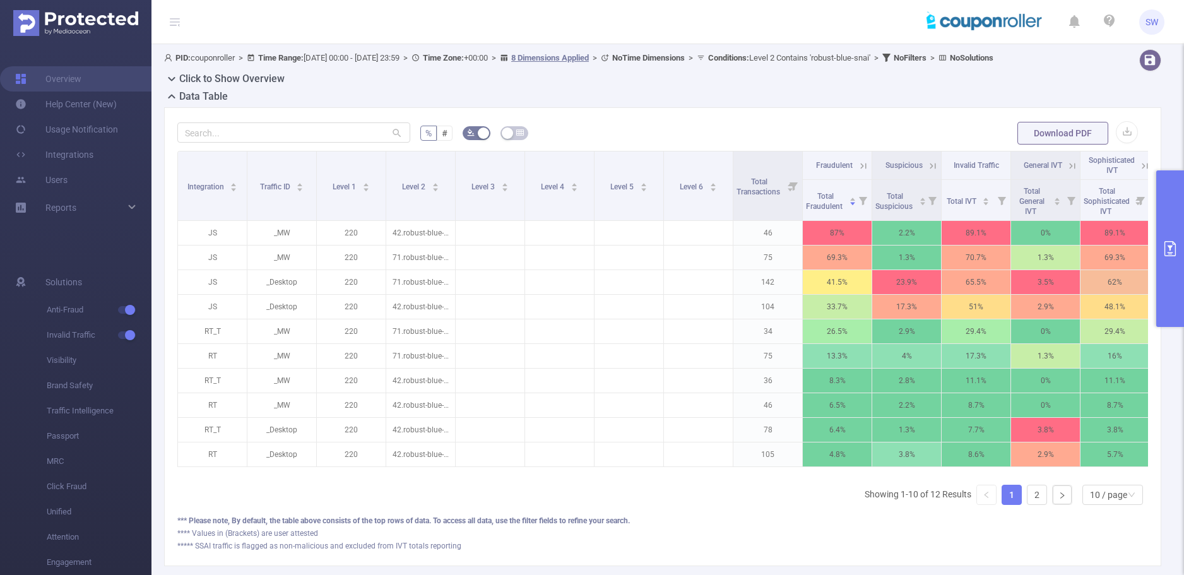
click at [1167, 220] on button "primary" at bounding box center [1171, 248] width 28 height 157
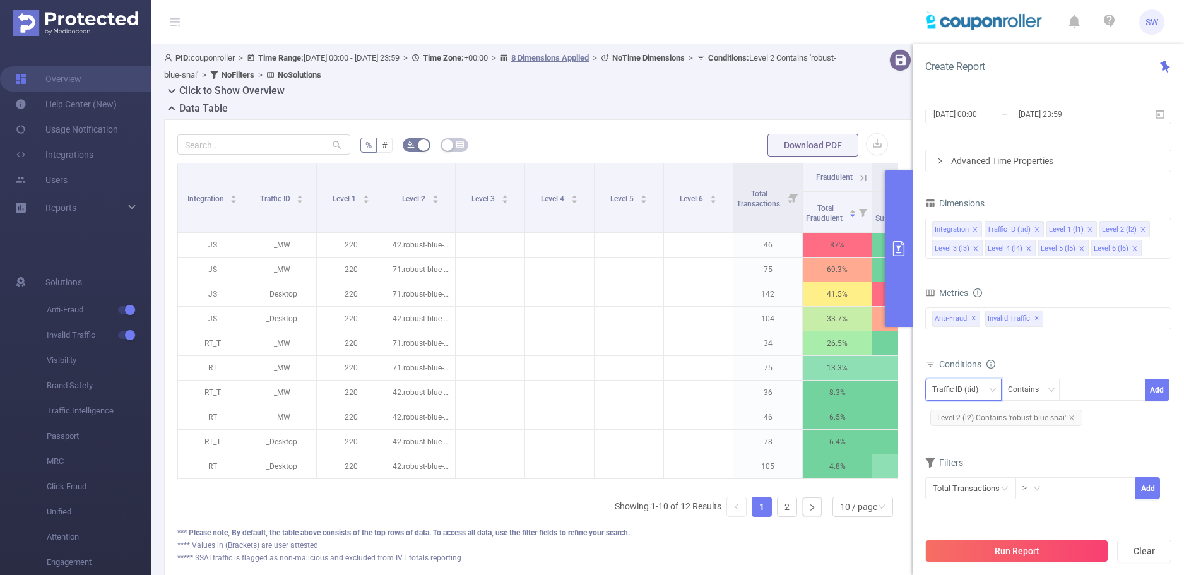
click at [953, 389] on div "Traffic ID (tid)" at bounding box center [960, 389] width 55 height 21
click at [956, 414] on li "Integration" at bounding box center [964, 413] width 76 height 20
click at [1082, 393] on div at bounding box center [1102, 389] width 73 height 21
type input "JS"
click at [1089, 414] on li "JS" at bounding box center [1102, 416] width 86 height 20
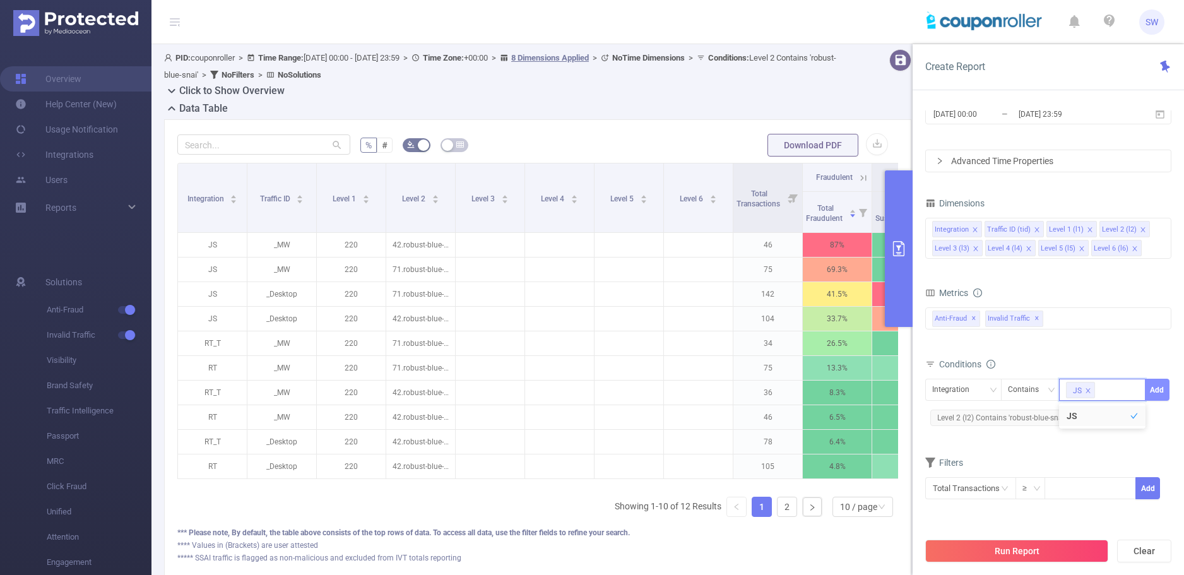
click at [1157, 388] on button "Add" at bounding box center [1157, 390] width 25 height 22
click at [1022, 554] on button "Run Report" at bounding box center [1017, 551] width 183 height 23
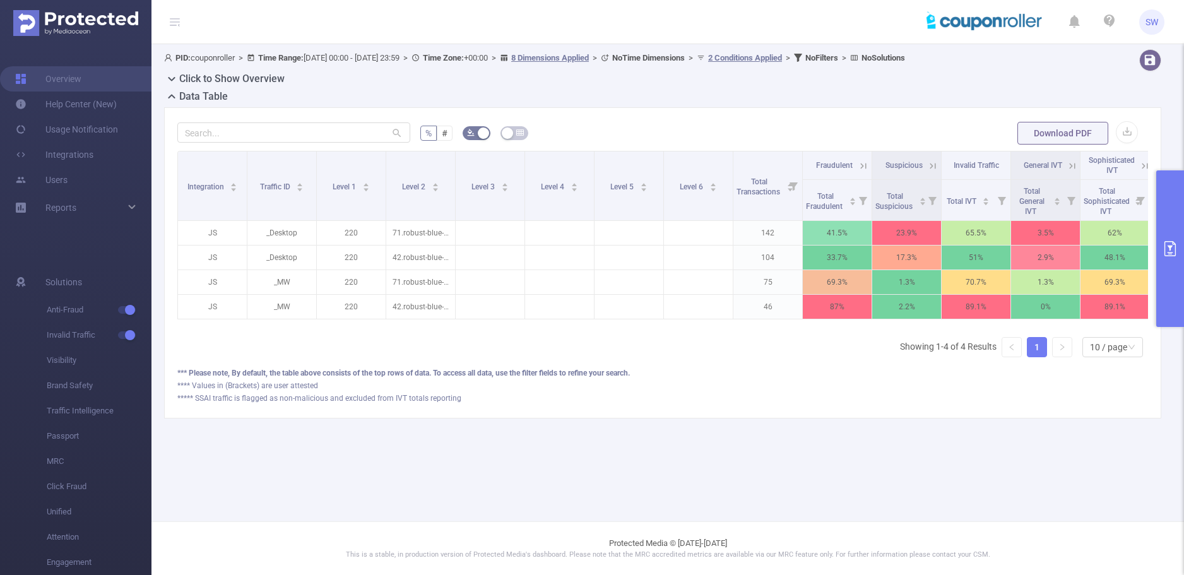
click at [831, 165] on span "Fraudulent" at bounding box center [834, 165] width 37 height 9
click at [830, 194] on span "Total Fraudulent" at bounding box center [825, 201] width 39 height 19
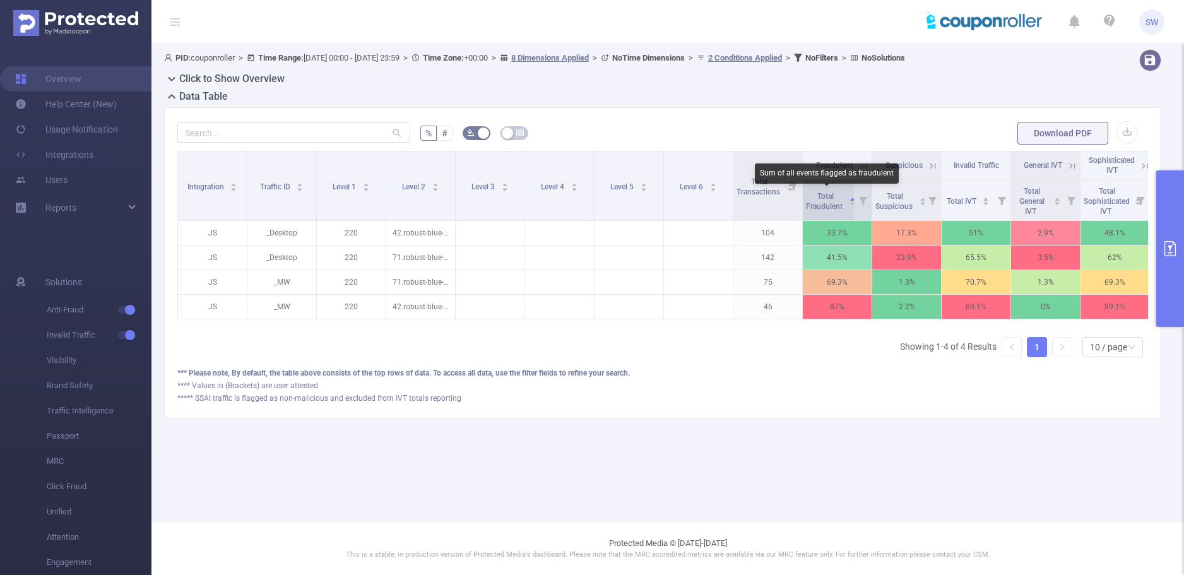
click at [830, 194] on span "Total Fraudulent" at bounding box center [825, 201] width 39 height 19
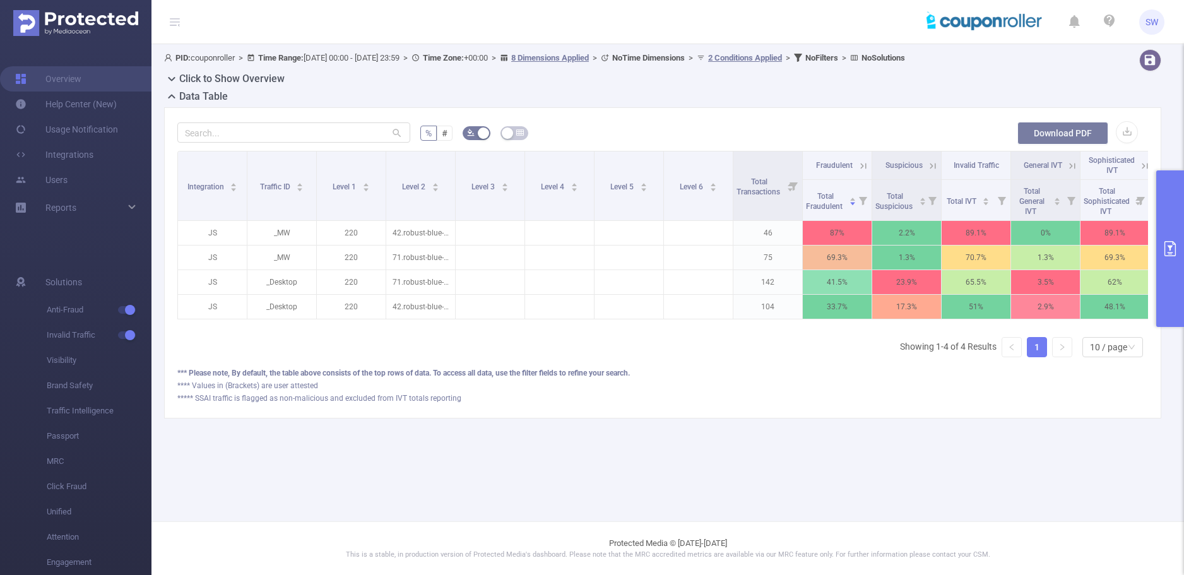
click at [1078, 133] on button "Download PDF" at bounding box center [1063, 133] width 91 height 23
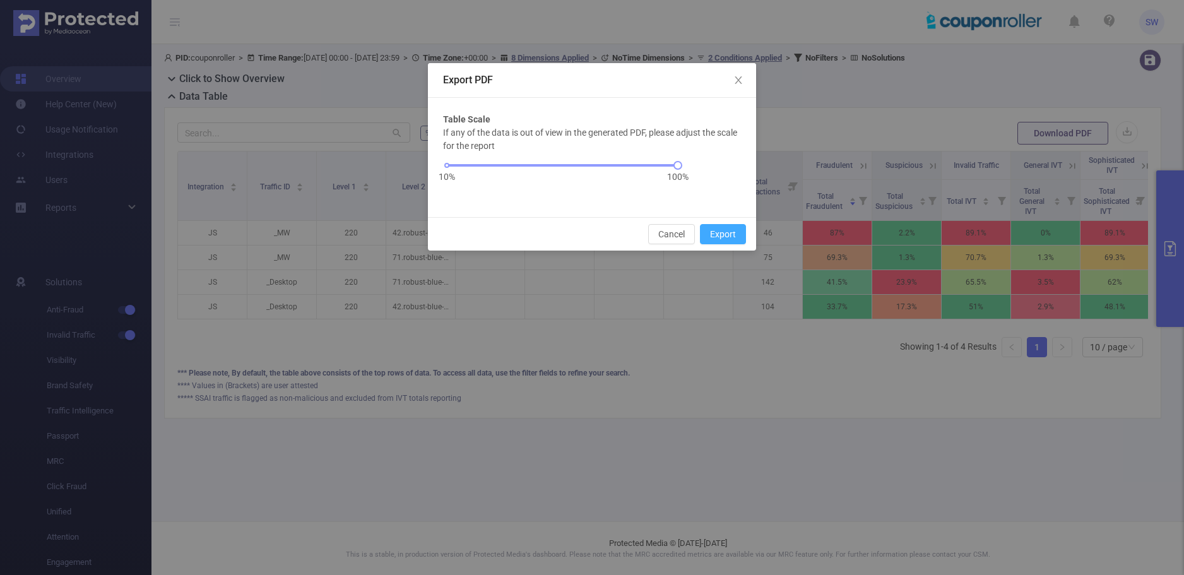
click at [724, 236] on button "Export" at bounding box center [723, 234] width 46 height 20
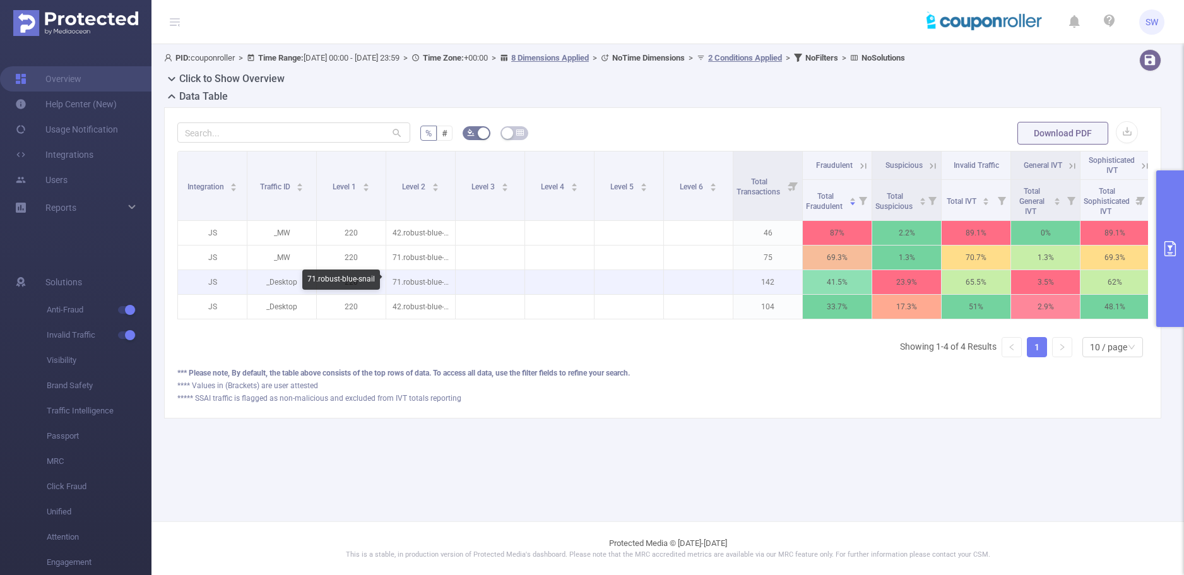
click at [407, 282] on p "71.robust-blue-snail" at bounding box center [420, 282] width 69 height 24
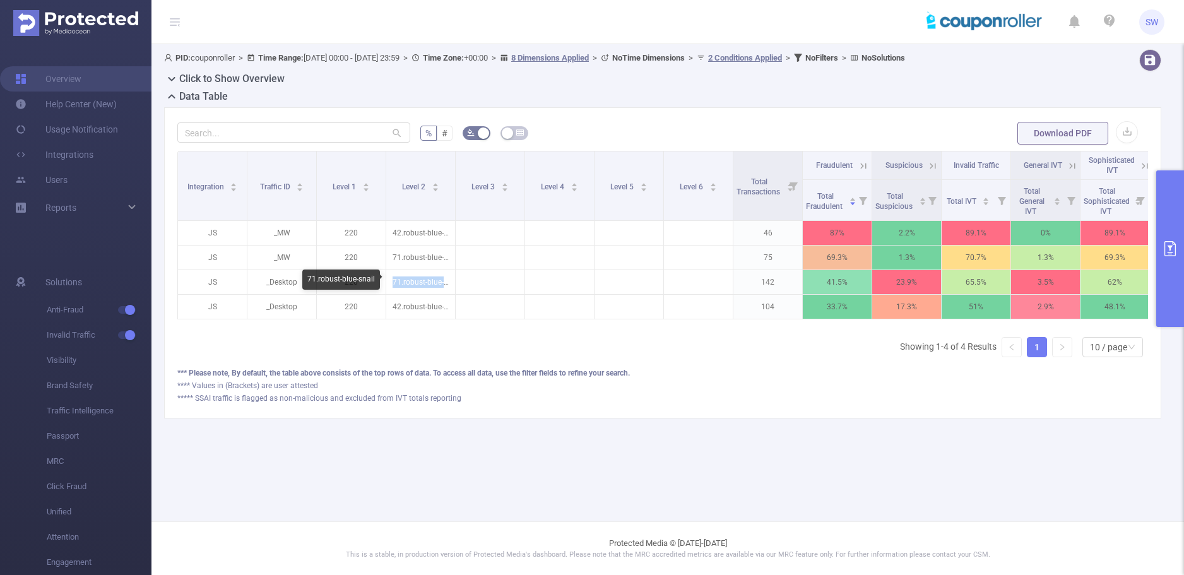
copy p "71.robust-blue-snail"
